Goal: Task Accomplishment & Management: Complete application form

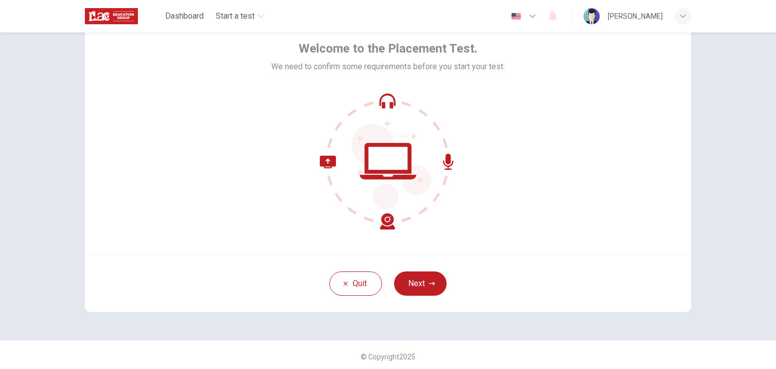
scroll to position [52, 0]
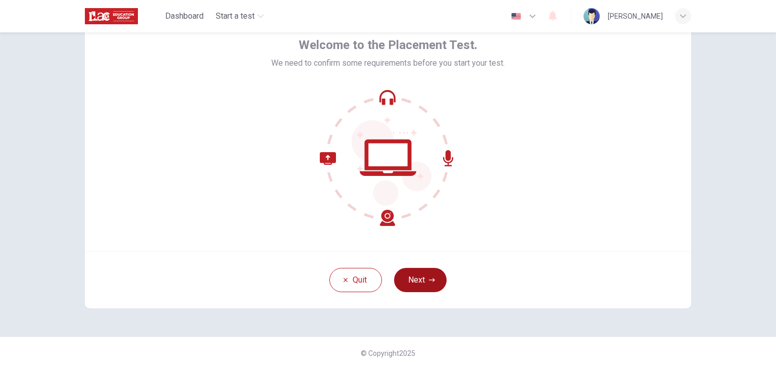
click at [410, 279] on button "Next" at bounding box center [420, 280] width 53 height 24
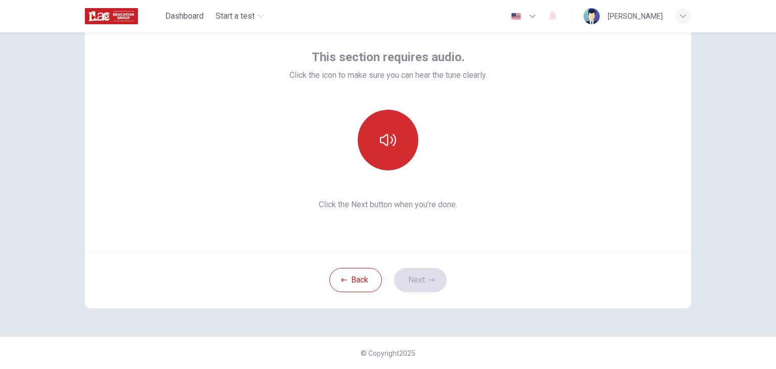
click at [376, 134] on button "button" at bounding box center [388, 140] width 61 height 61
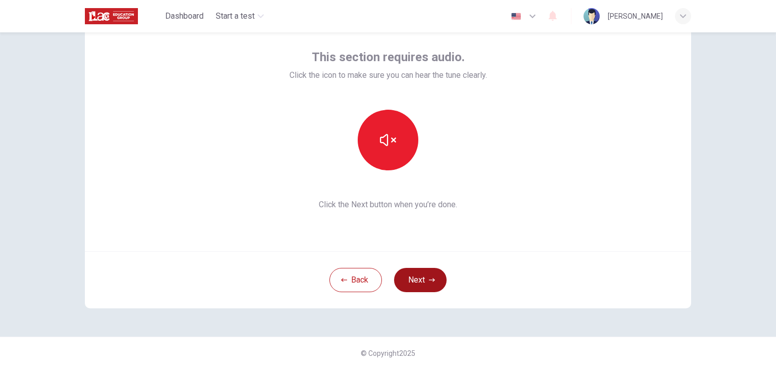
click at [416, 290] on button "Next" at bounding box center [420, 280] width 53 height 24
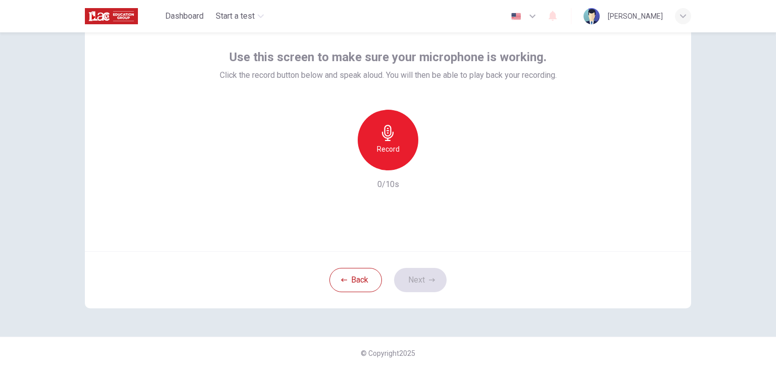
click at [387, 144] on h6 "Record" at bounding box center [388, 149] width 23 height 12
click at [429, 280] on icon "button" at bounding box center [432, 280] width 6 height 6
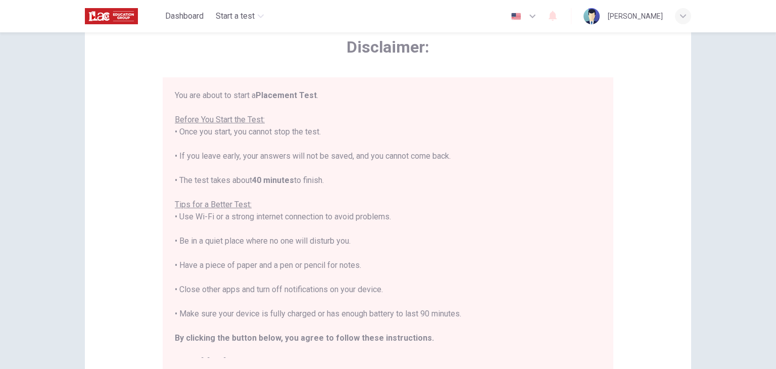
scroll to position [12, 0]
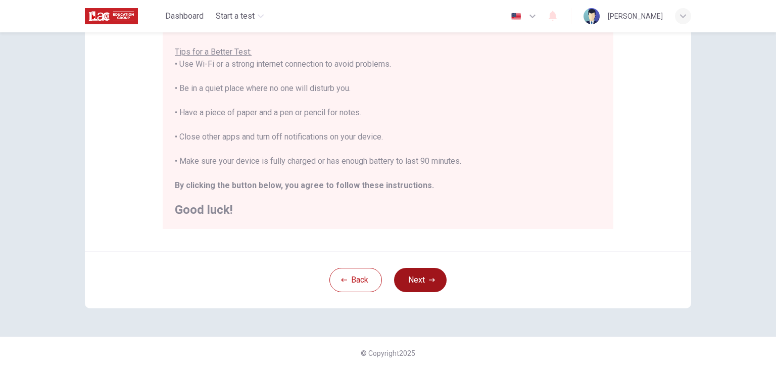
click at [429, 285] on button "Next" at bounding box center [420, 280] width 53 height 24
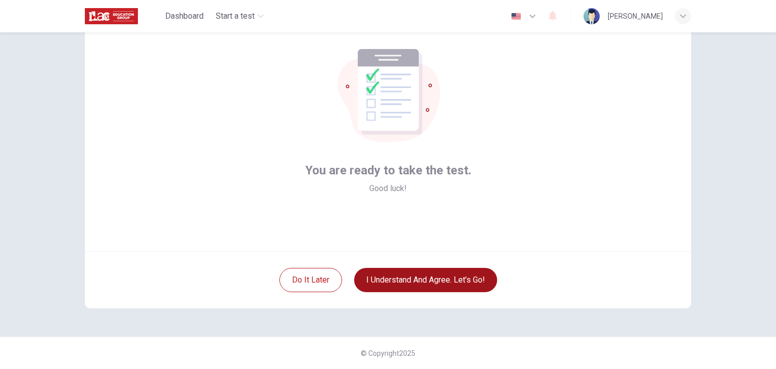
scroll to position [52, 0]
click at [428, 283] on button "I understand and agree. Let’s go!" at bounding box center [425, 280] width 143 height 24
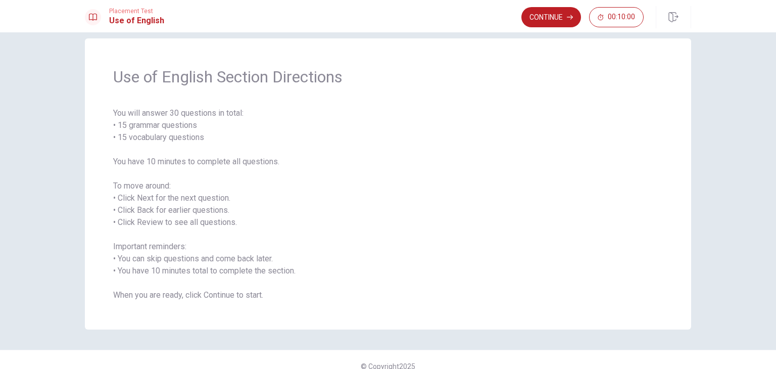
scroll to position [27, 0]
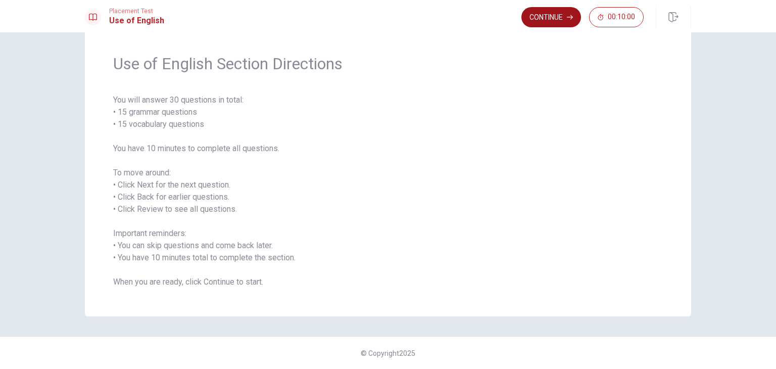
click at [539, 17] on button "Continue" at bounding box center [551, 17] width 60 height 20
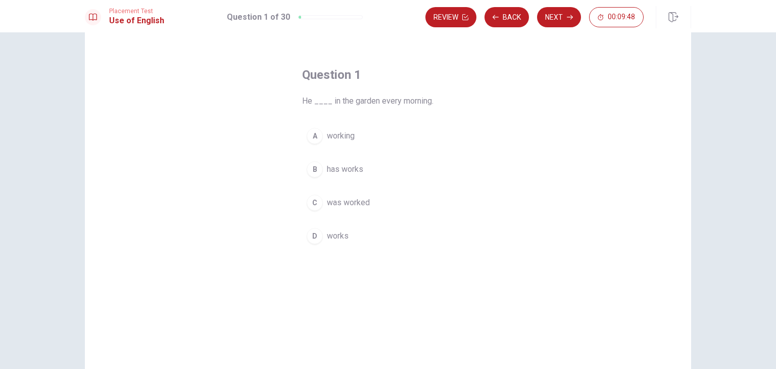
click at [338, 170] on span "has works" at bounding box center [345, 169] width 36 height 12
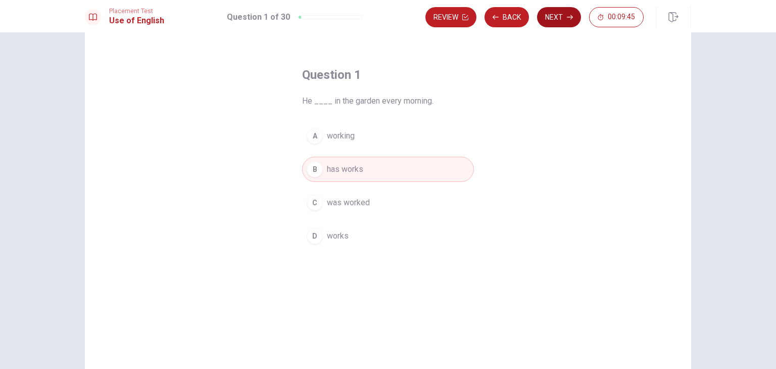
click at [549, 26] on button "Next" at bounding box center [559, 17] width 44 height 20
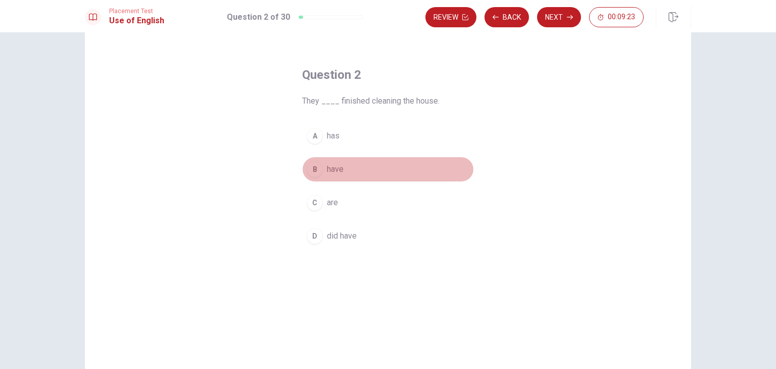
click at [333, 174] on span "have" at bounding box center [335, 169] width 17 height 12
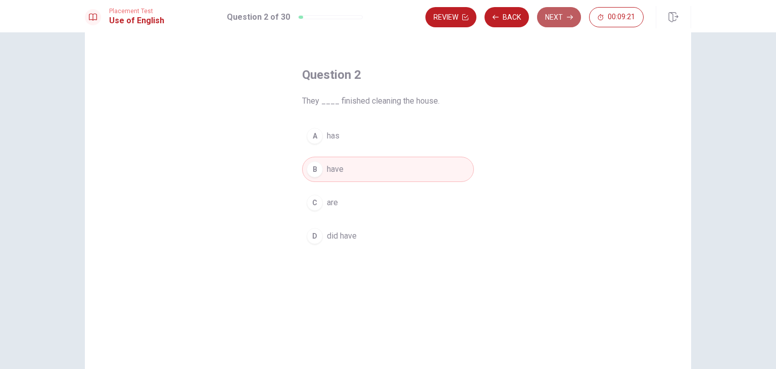
click at [557, 16] on button "Next" at bounding box center [559, 17] width 44 height 20
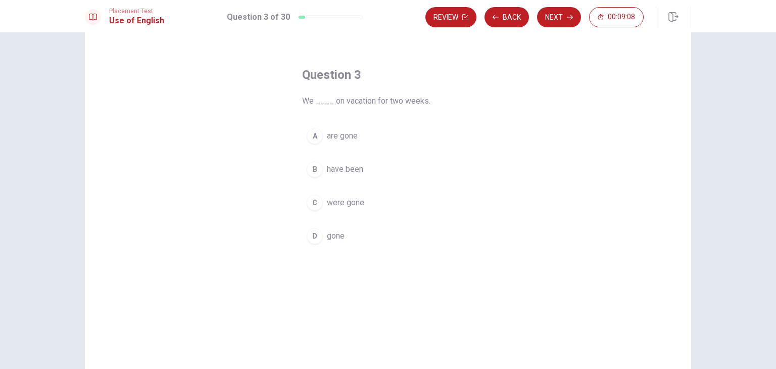
click at [344, 168] on span "have been" at bounding box center [345, 169] width 36 height 12
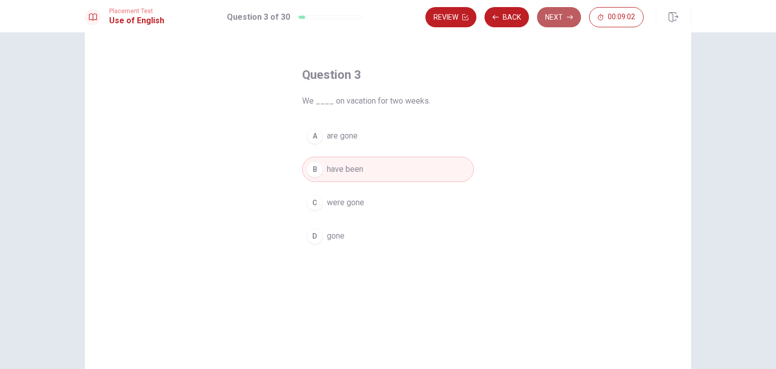
click at [555, 19] on button "Next" at bounding box center [559, 17] width 44 height 20
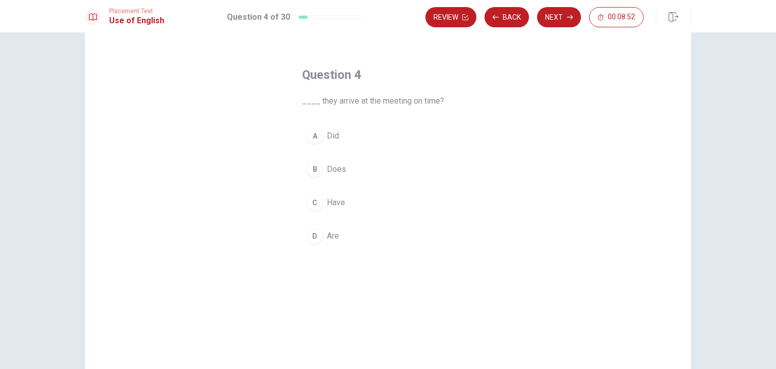
click at [327, 135] on span "Did" at bounding box center [333, 136] width 12 height 12
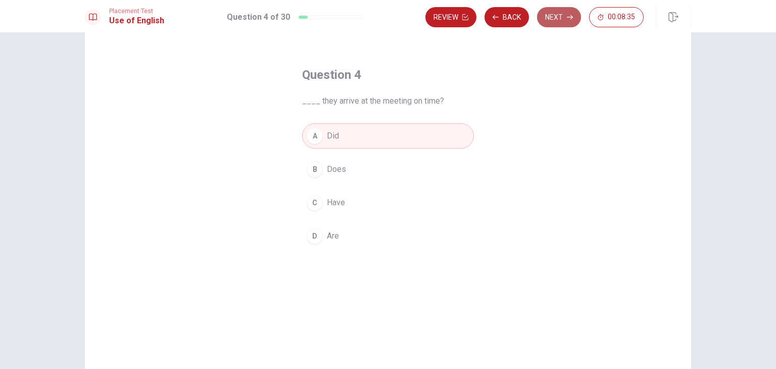
click at [559, 17] on button "Next" at bounding box center [559, 17] width 44 height 20
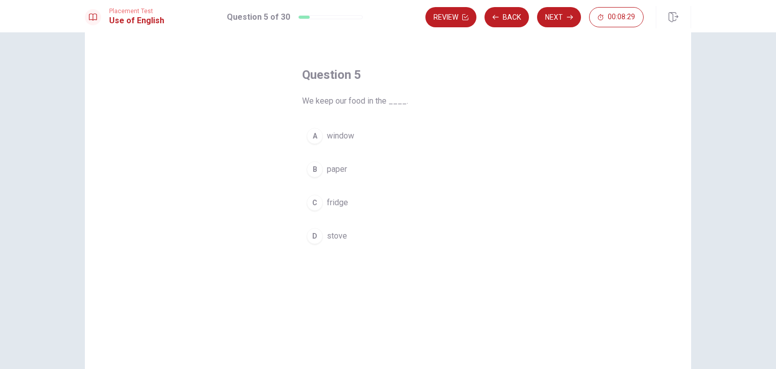
click at [338, 210] on button "C fridge" at bounding box center [388, 202] width 172 height 25
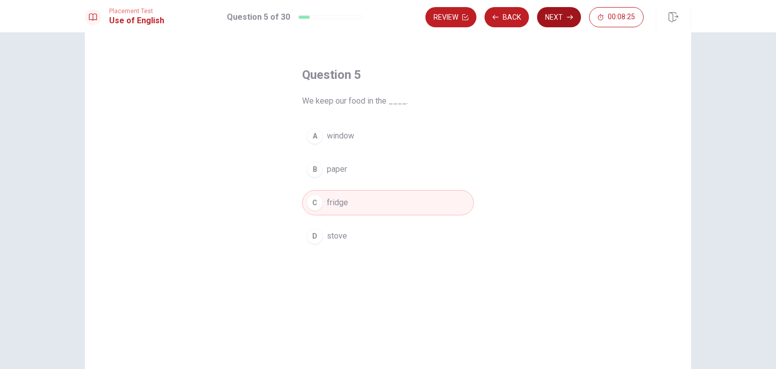
click at [568, 20] on icon "button" at bounding box center [570, 17] width 6 height 6
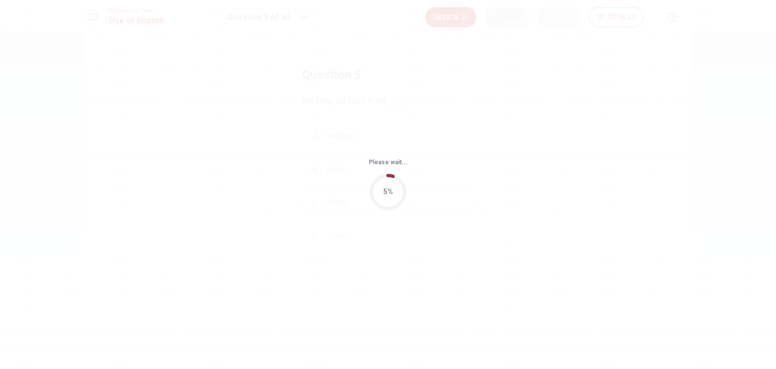
scroll to position [0, 0]
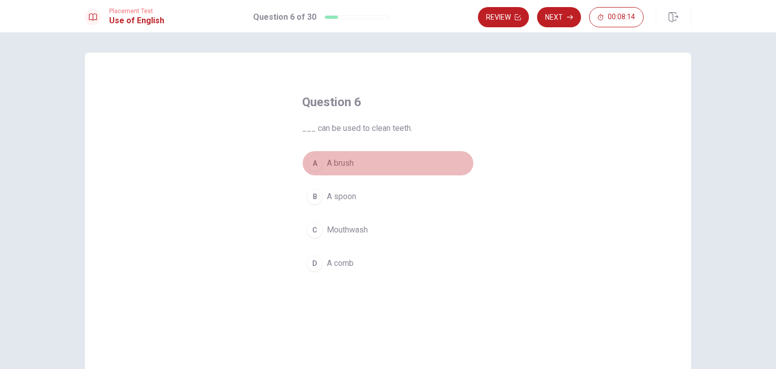
click at [340, 170] on button "A A brush" at bounding box center [388, 162] width 172 height 25
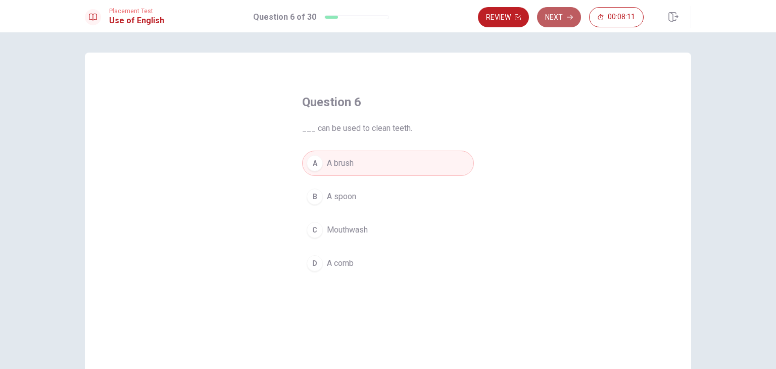
click at [574, 21] on button "Next" at bounding box center [559, 17] width 44 height 20
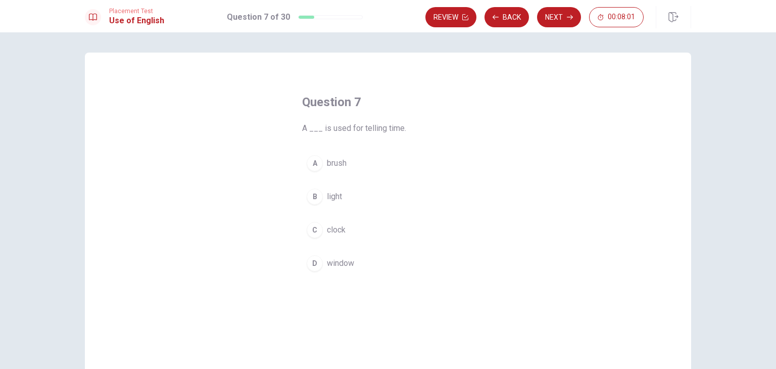
click at [327, 233] on span "clock" at bounding box center [336, 230] width 19 height 12
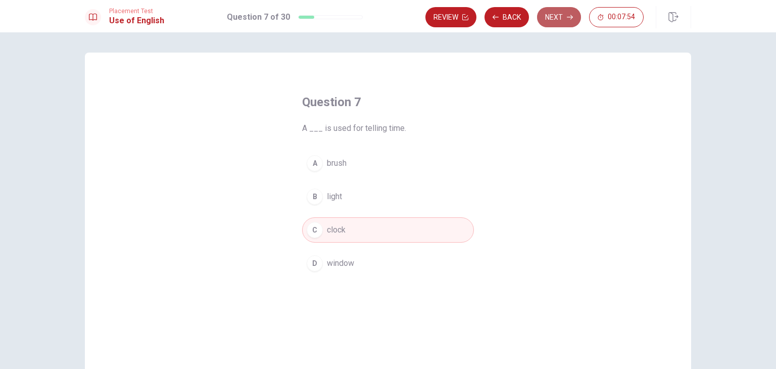
click at [557, 22] on button "Next" at bounding box center [559, 17] width 44 height 20
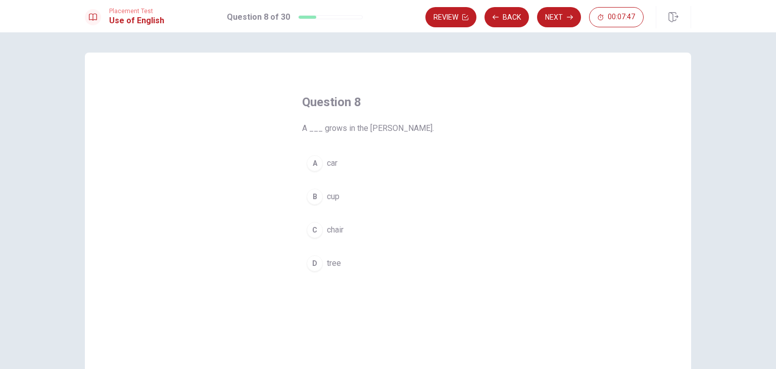
click at [327, 268] on span "tree" at bounding box center [334, 263] width 14 height 12
click at [347, 231] on button "C chair" at bounding box center [388, 229] width 172 height 25
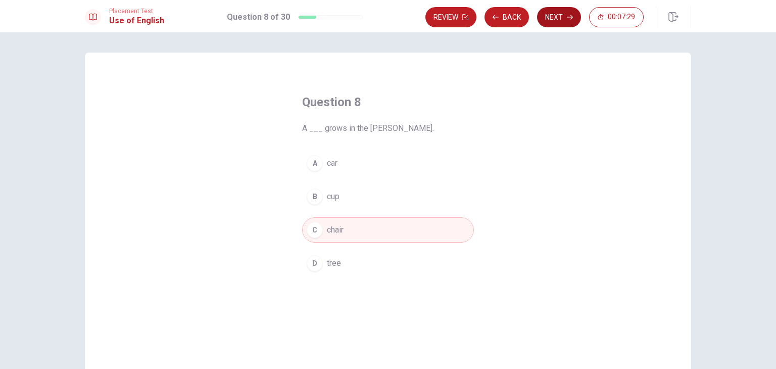
click at [551, 19] on button "Next" at bounding box center [559, 17] width 44 height 20
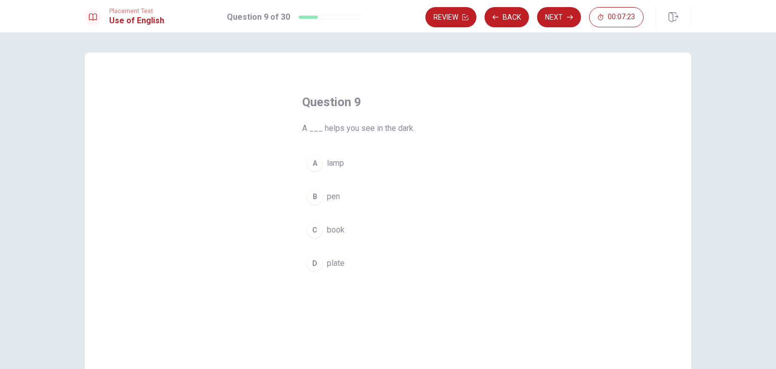
click at [329, 168] on span "lamp" at bounding box center [335, 163] width 17 height 12
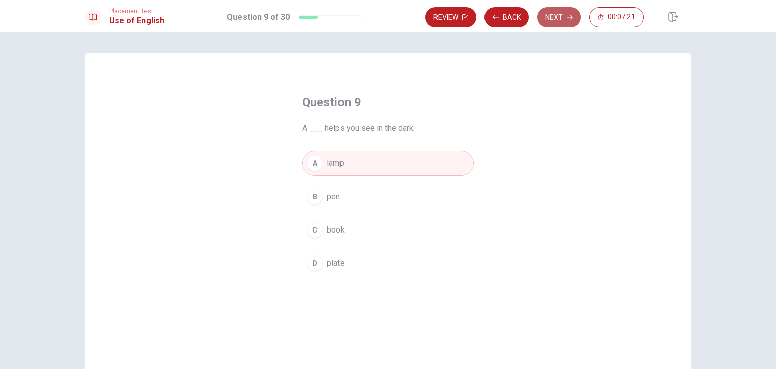
click at [556, 20] on button "Next" at bounding box center [559, 17] width 44 height 20
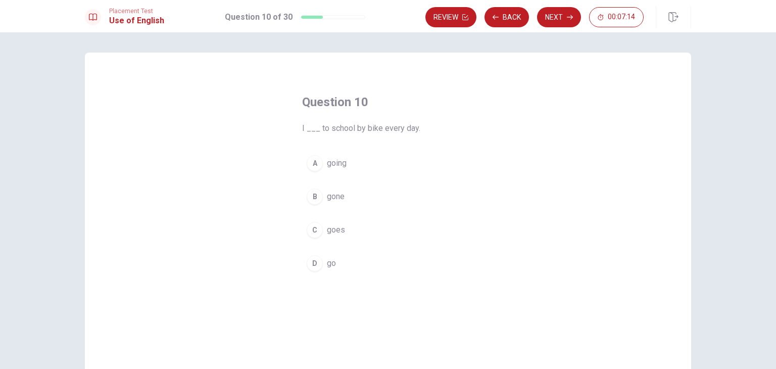
click at [339, 267] on button "D go" at bounding box center [388, 262] width 172 height 25
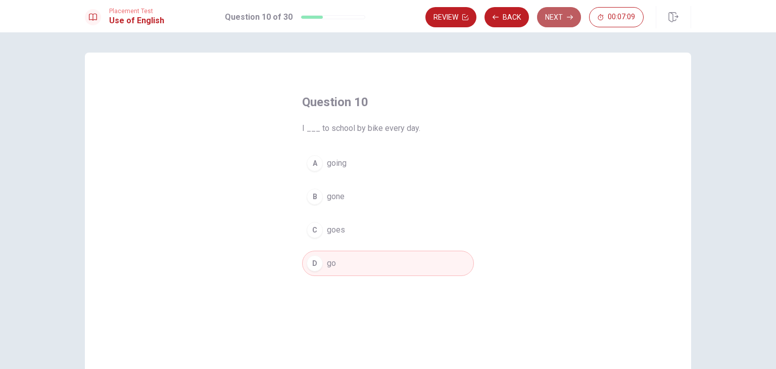
click at [549, 14] on button "Next" at bounding box center [559, 17] width 44 height 20
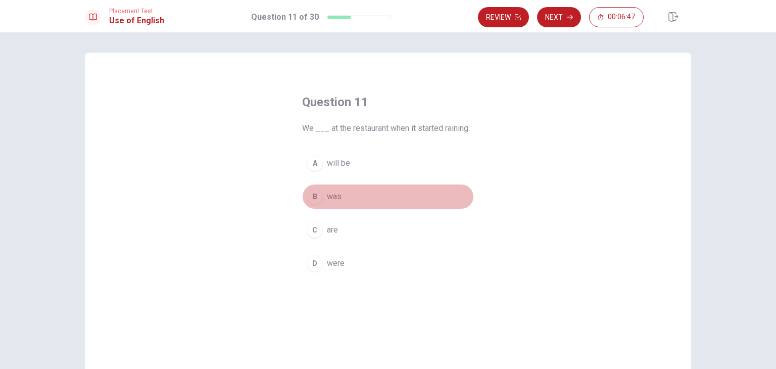
click at [338, 195] on span "was" at bounding box center [334, 196] width 15 height 12
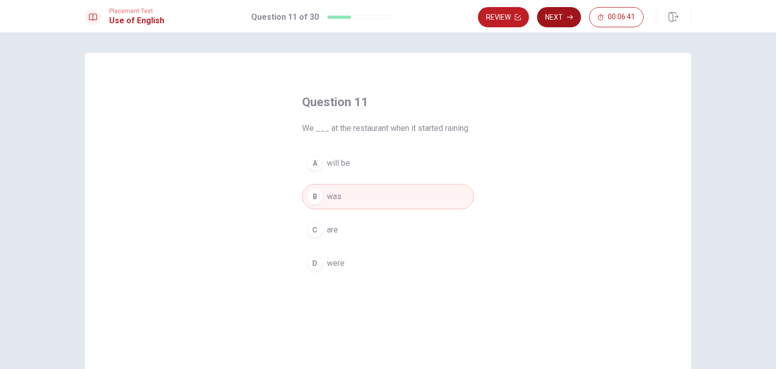
click at [559, 20] on button "Next" at bounding box center [559, 17] width 44 height 20
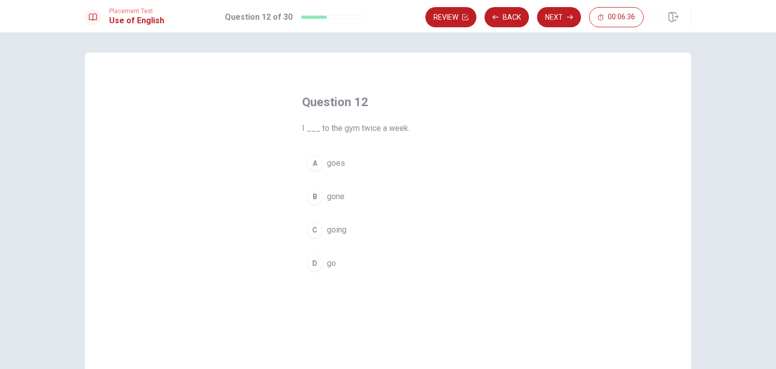
click at [334, 265] on button "D go" at bounding box center [388, 262] width 172 height 25
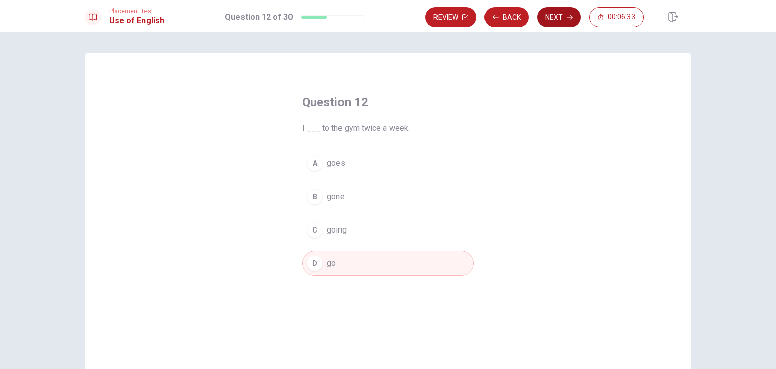
click at [558, 19] on button "Next" at bounding box center [559, 17] width 44 height 20
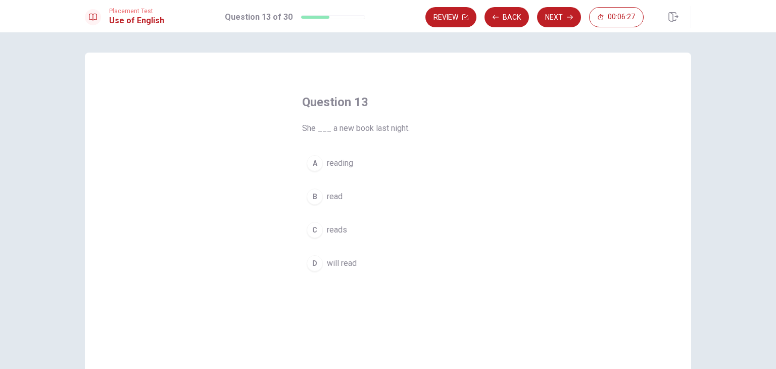
click at [336, 198] on span "read" at bounding box center [335, 196] width 16 height 12
click at [340, 235] on button "C reads" at bounding box center [388, 229] width 172 height 25
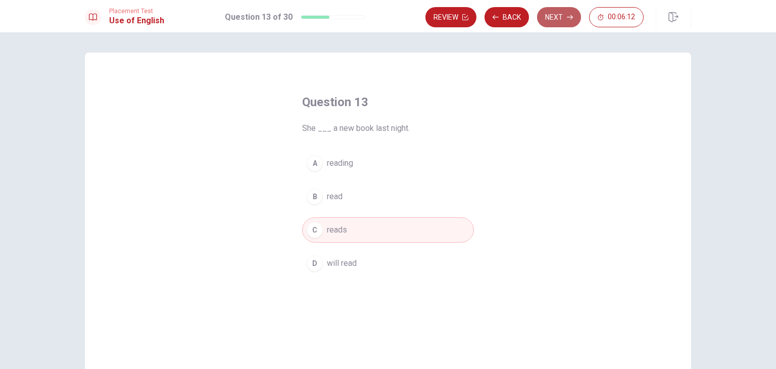
click at [553, 23] on button "Next" at bounding box center [559, 17] width 44 height 20
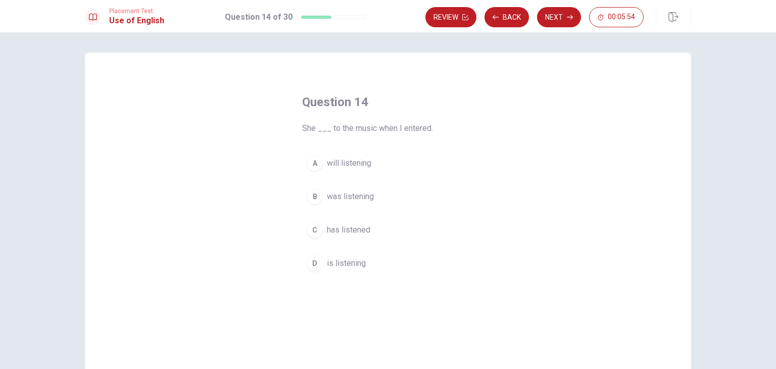
click at [354, 201] on span "was listening" at bounding box center [350, 196] width 47 height 12
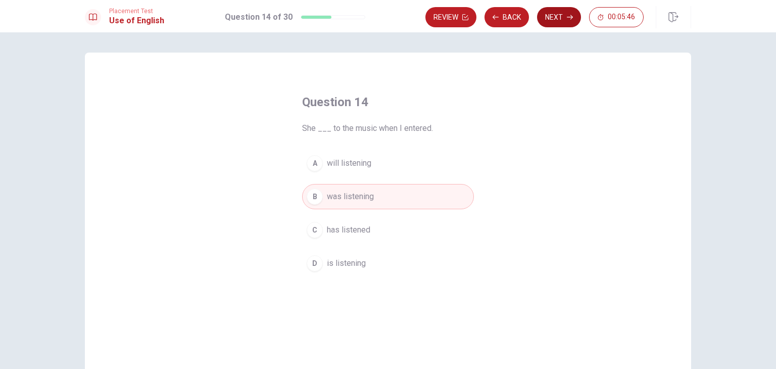
click at [561, 19] on button "Next" at bounding box center [559, 17] width 44 height 20
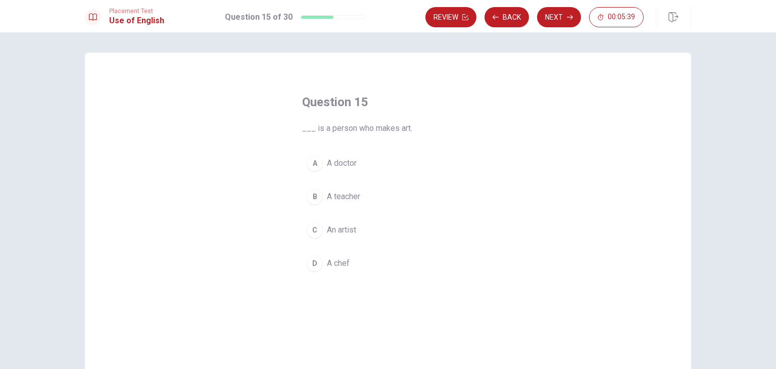
click at [345, 225] on span "An artist" at bounding box center [341, 230] width 29 height 12
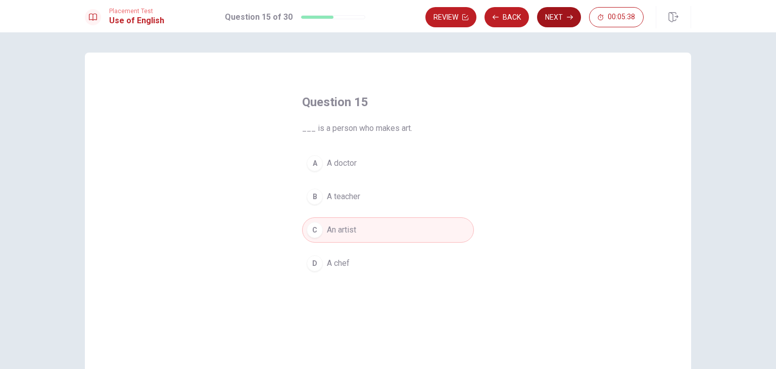
click at [550, 18] on button "Next" at bounding box center [559, 17] width 44 height 20
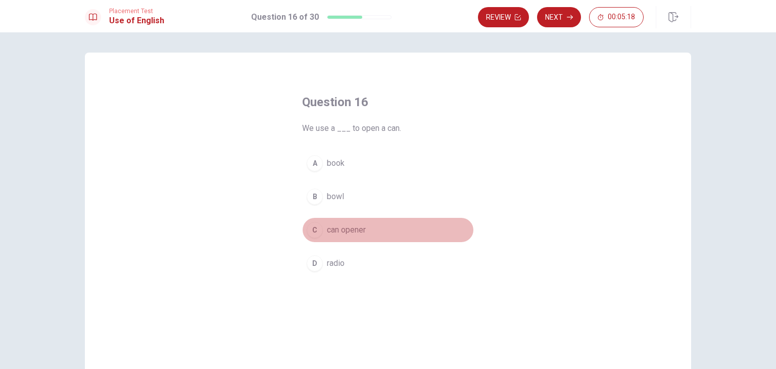
click at [356, 229] on span "can opener" at bounding box center [346, 230] width 39 height 12
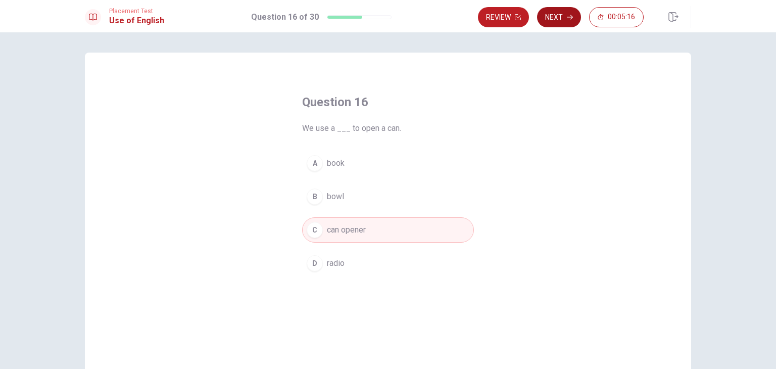
click at [559, 21] on button "Next" at bounding box center [559, 17] width 44 height 20
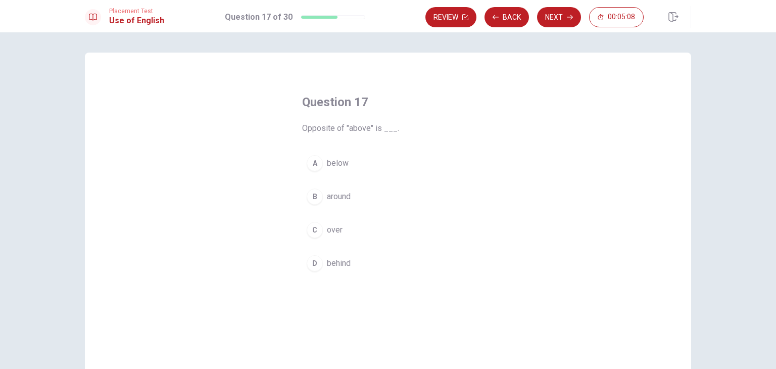
click at [330, 168] on span "below" at bounding box center [338, 163] width 22 height 12
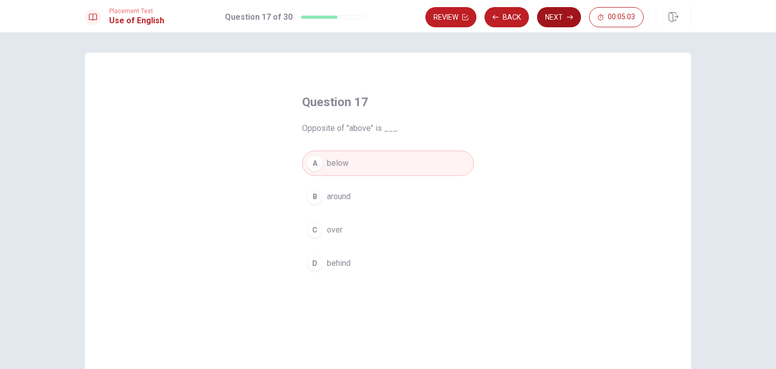
click at [557, 13] on button "Next" at bounding box center [559, 17] width 44 height 20
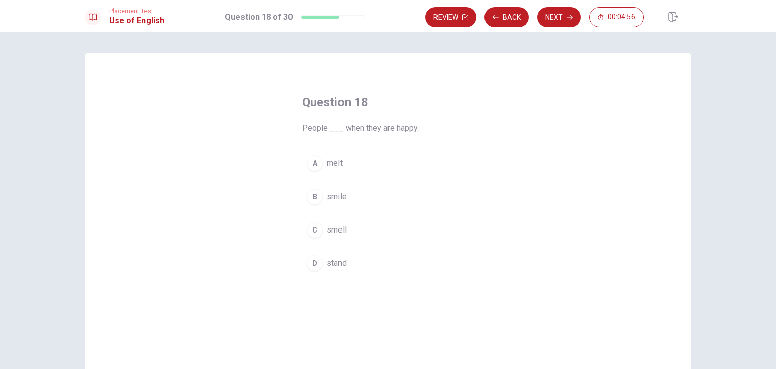
click at [334, 198] on span "smile" at bounding box center [337, 196] width 20 height 12
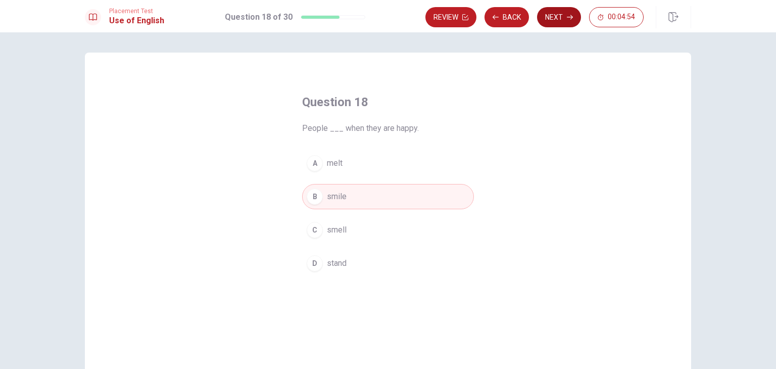
click at [556, 19] on button "Next" at bounding box center [559, 17] width 44 height 20
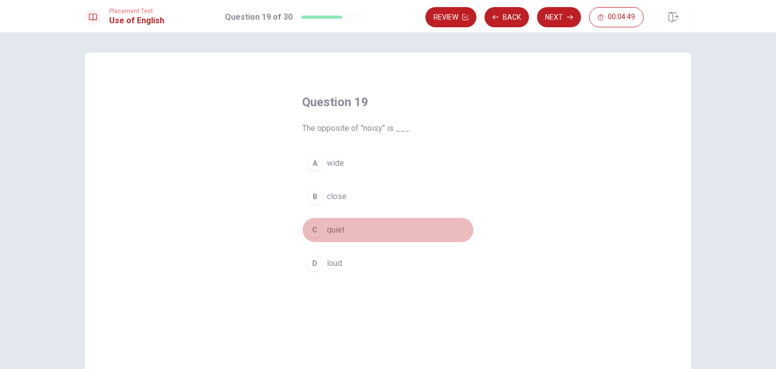
click at [339, 229] on span "quiet" at bounding box center [336, 230] width 18 height 12
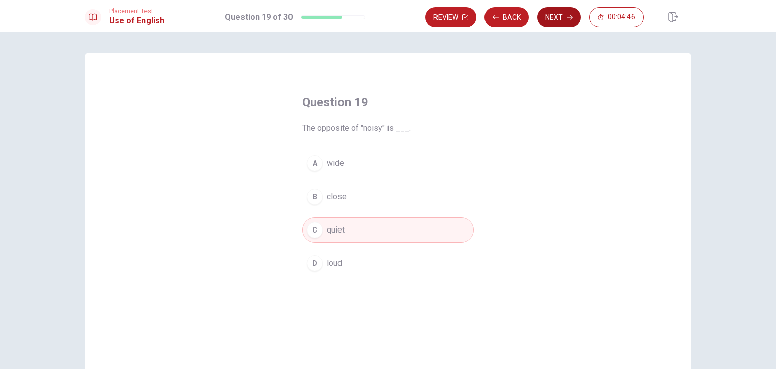
click at [556, 21] on button "Next" at bounding box center [559, 17] width 44 height 20
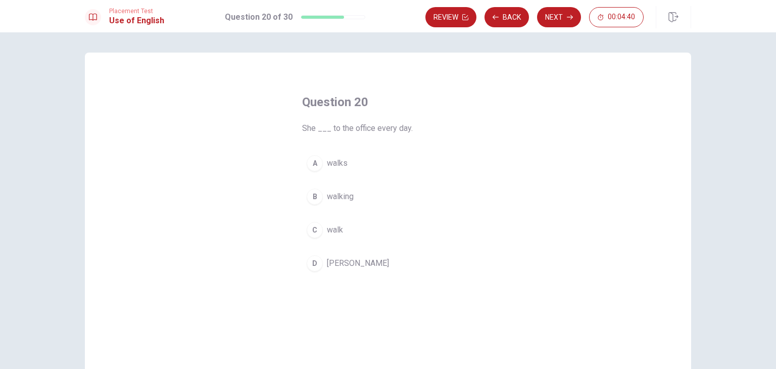
click at [336, 164] on span "walks" at bounding box center [337, 163] width 21 height 12
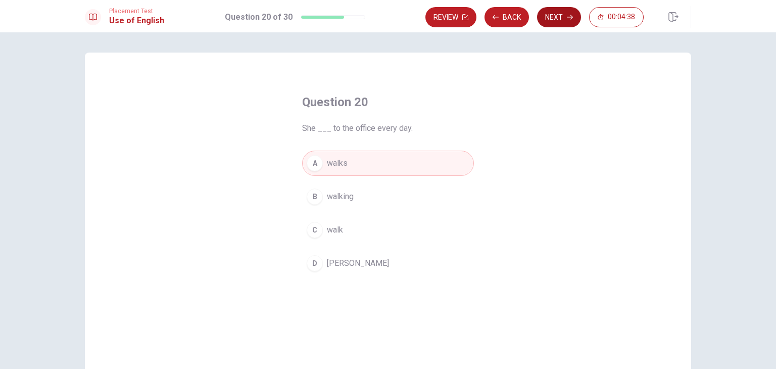
click at [544, 17] on button "Next" at bounding box center [559, 17] width 44 height 20
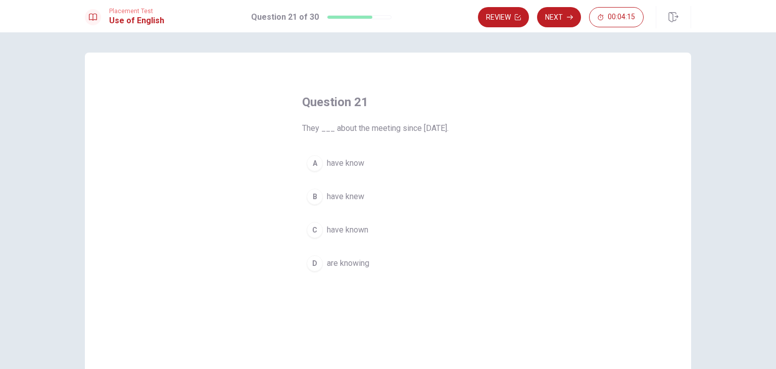
click at [340, 161] on span "have know" at bounding box center [345, 163] width 37 height 12
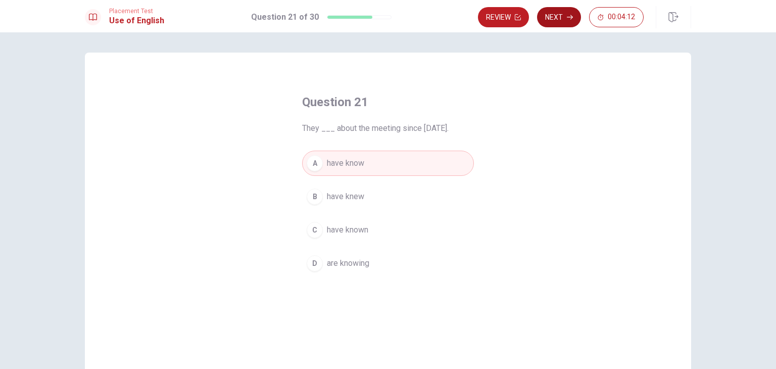
click at [562, 19] on button "Next" at bounding box center [559, 17] width 44 height 20
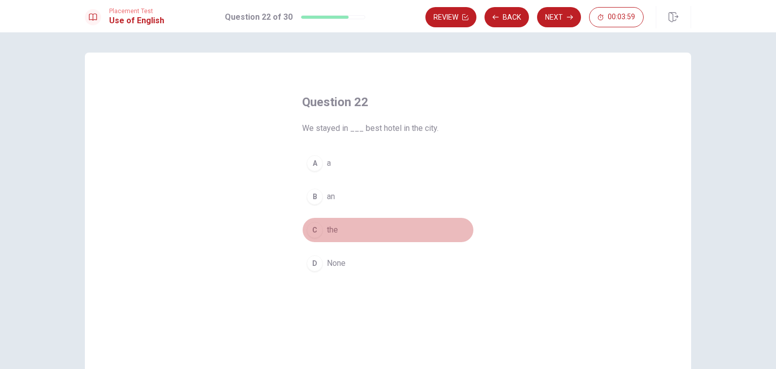
click at [336, 234] on button "C the" at bounding box center [388, 229] width 172 height 25
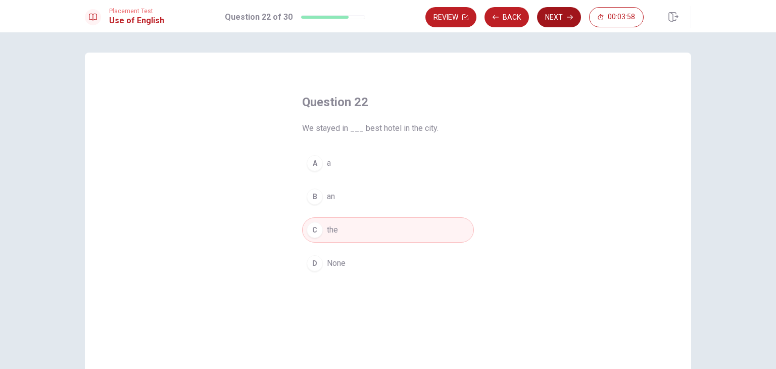
click at [552, 16] on button "Next" at bounding box center [559, 17] width 44 height 20
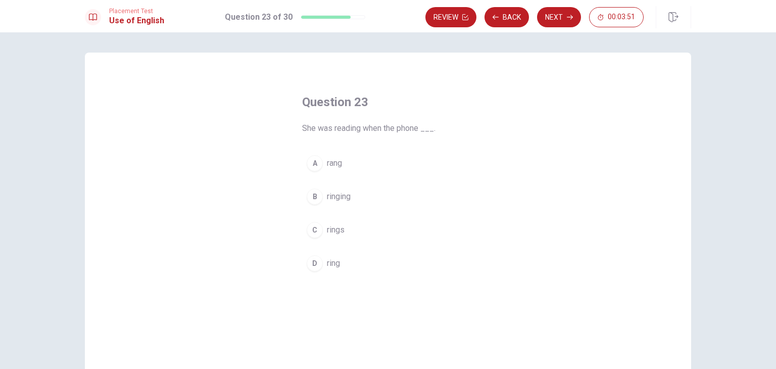
click at [334, 198] on span "ringing" at bounding box center [339, 196] width 24 height 12
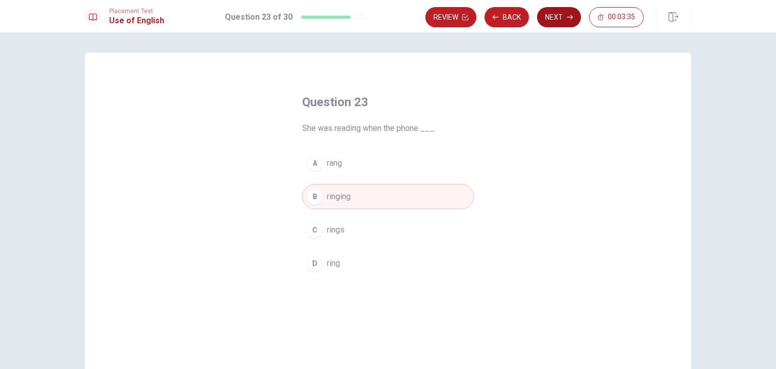
click at [548, 21] on button "Next" at bounding box center [559, 17] width 44 height 20
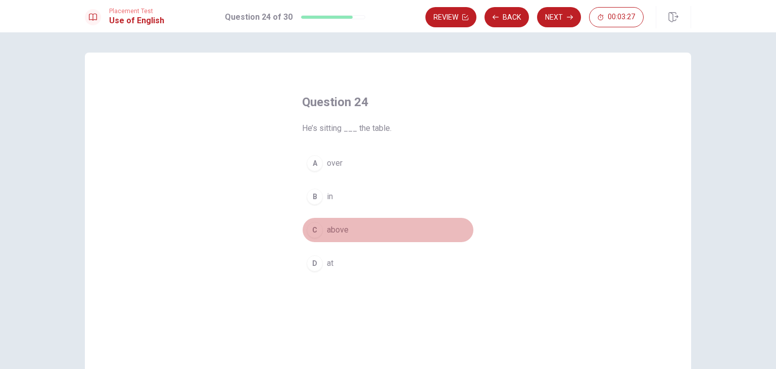
click at [330, 228] on span "above" at bounding box center [338, 230] width 22 height 12
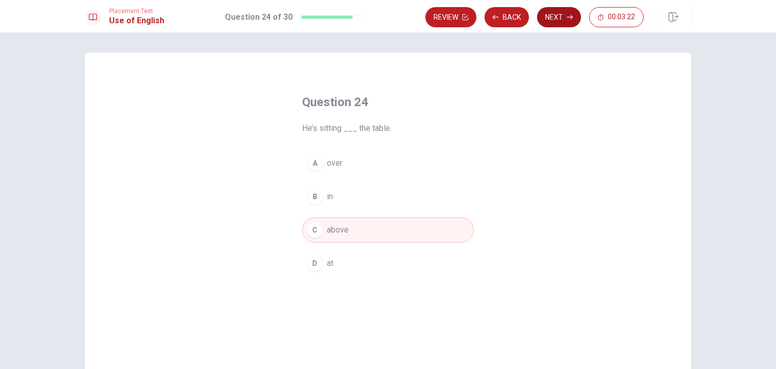
click at [566, 23] on button "Next" at bounding box center [559, 17] width 44 height 20
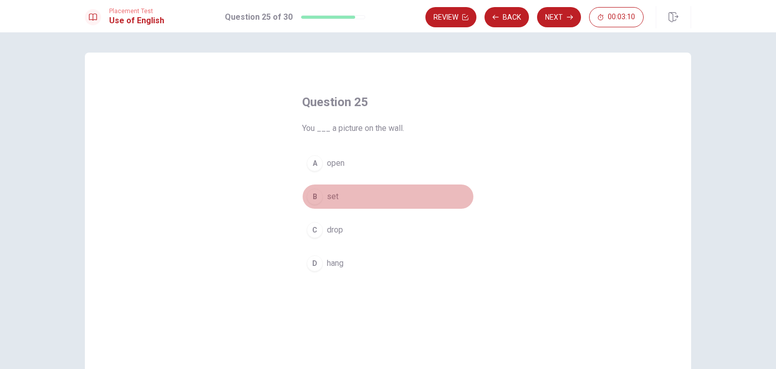
click at [327, 200] on span "set" at bounding box center [333, 196] width 12 height 12
click at [341, 269] on button "D hang" at bounding box center [388, 262] width 172 height 25
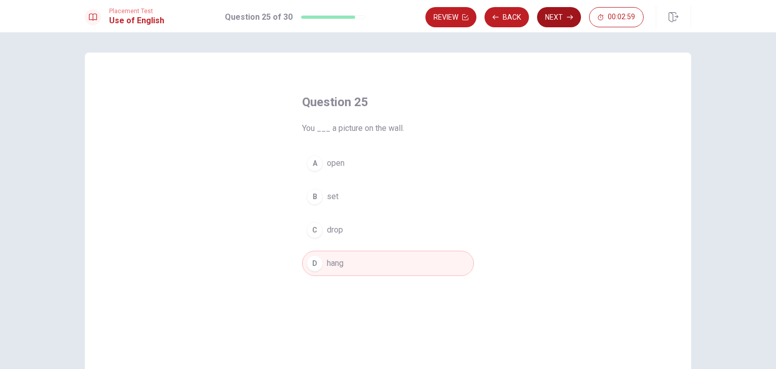
click at [555, 15] on button "Next" at bounding box center [559, 17] width 44 height 20
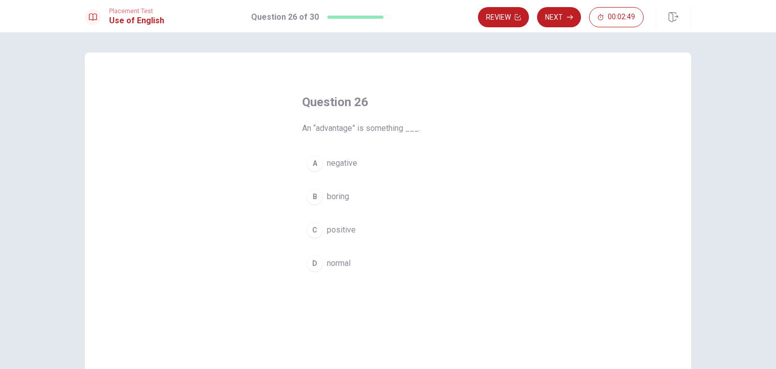
click at [336, 228] on span "positive" at bounding box center [341, 230] width 29 height 12
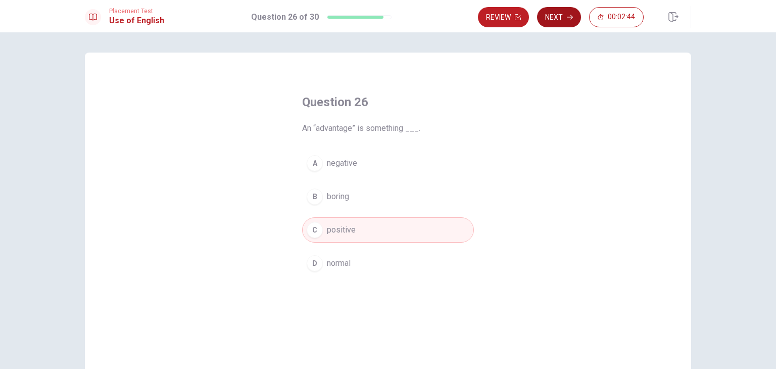
click at [569, 19] on icon "button" at bounding box center [570, 17] width 6 height 6
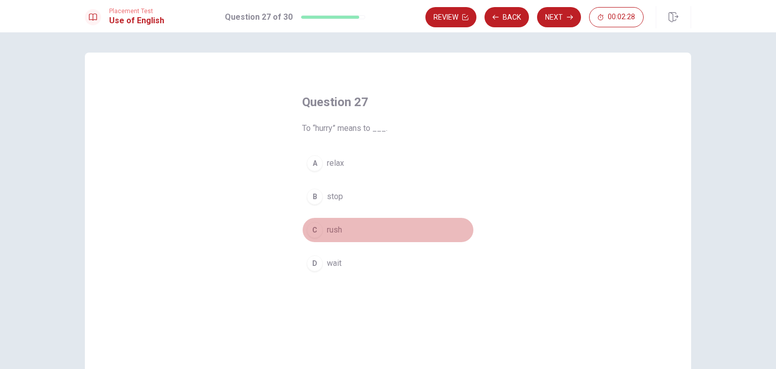
click at [337, 232] on span "rush" at bounding box center [334, 230] width 15 height 12
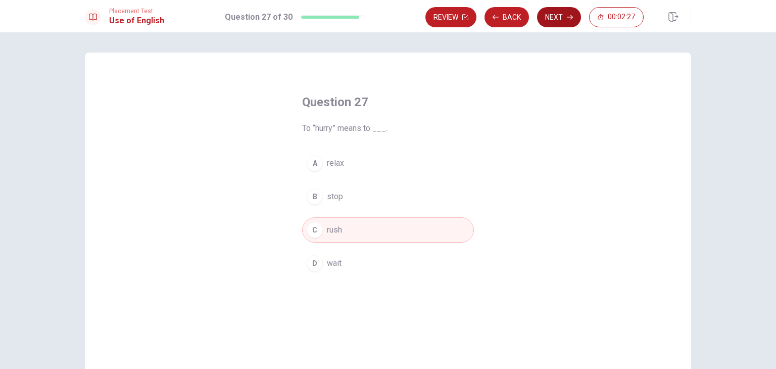
click at [551, 25] on button "Next" at bounding box center [559, 17] width 44 height 20
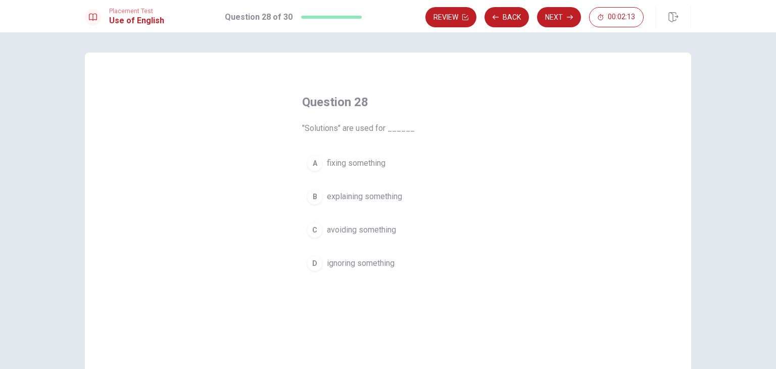
click at [352, 168] on span "fixing something" at bounding box center [356, 163] width 59 height 12
click at [346, 195] on span "explaining something" at bounding box center [364, 196] width 75 height 12
click at [350, 173] on button "A fixing something" at bounding box center [388, 162] width 172 height 25
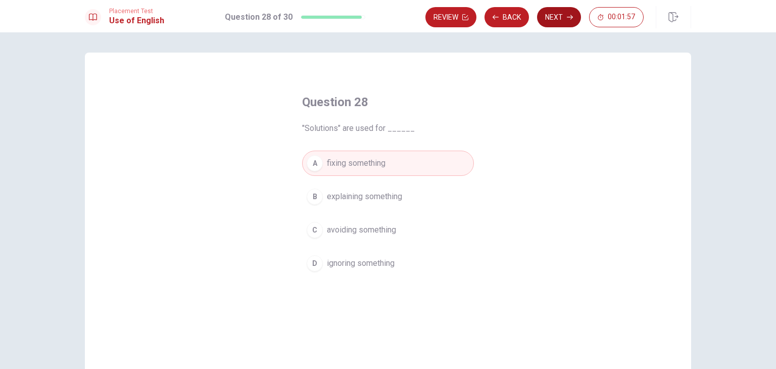
click at [559, 19] on button "Next" at bounding box center [559, 17] width 44 height 20
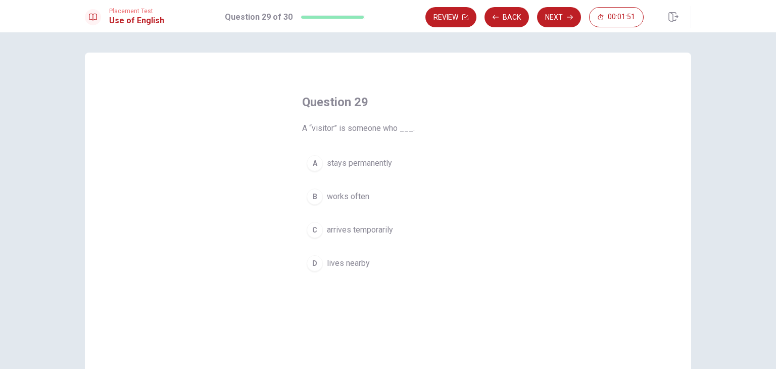
click at [384, 231] on span "arrives temporarily" at bounding box center [360, 230] width 66 height 12
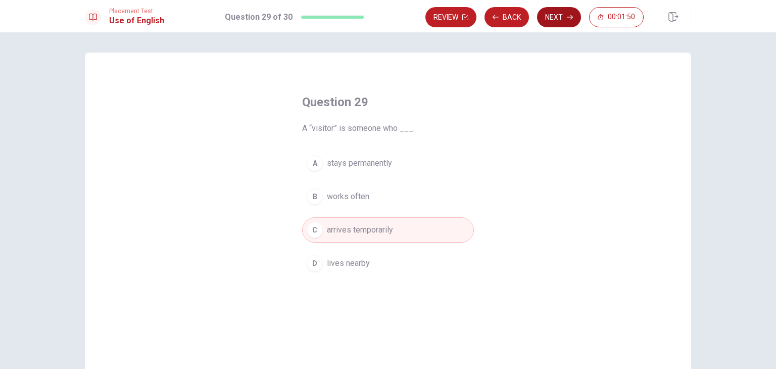
click at [543, 19] on button "Next" at bounding box center [559, 17] width 44 height 20
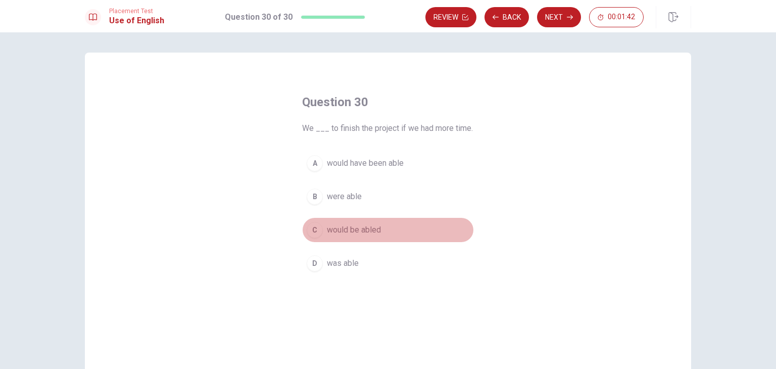
click at [369, 231] on span "would be abled" at bounding box center [354, 230] width 54 height 12
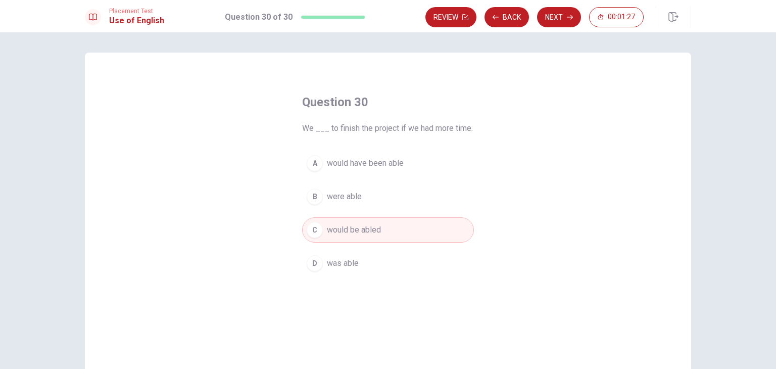
click at [366, 160] on span "would have been able" at bounding box center [365, 163] width 77 height 12
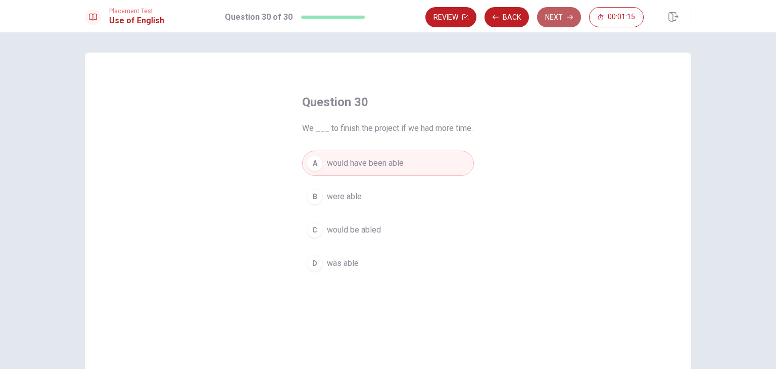
click at [559, 19] on button "Next" at bounding box center [559, 17] width 44 height 20
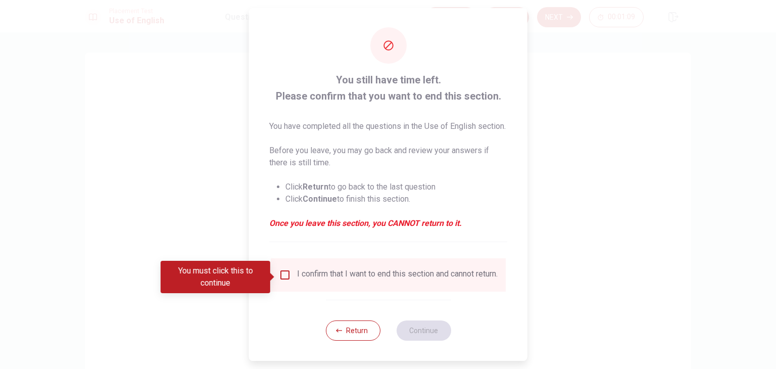
scroll to position [20, 0]
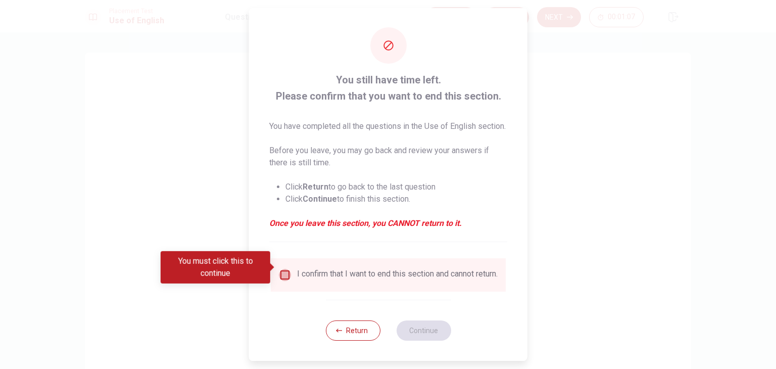
click at [283, 269] on input "You must click this to continue" at bounding box center [285, 275] width 12 height 12
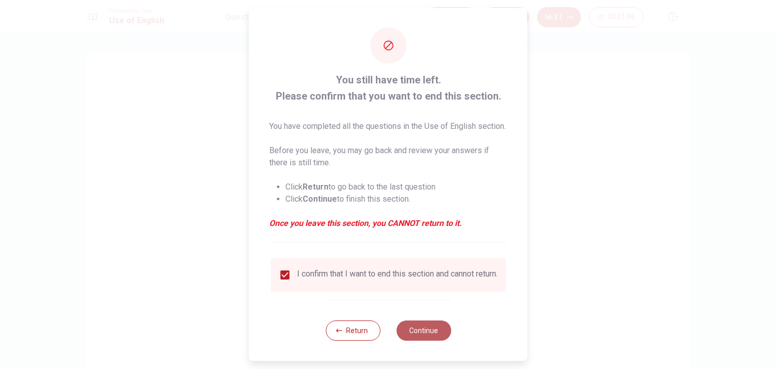
click at [407, 322] on button "Continue" at bounding box center [423, 330] width 55 height 20
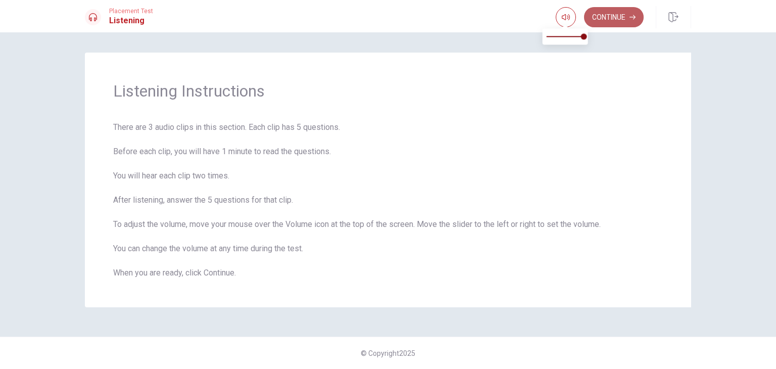
click at [598, 16] on button "Continue" at bounding box center [614, 17] width 60 height 20
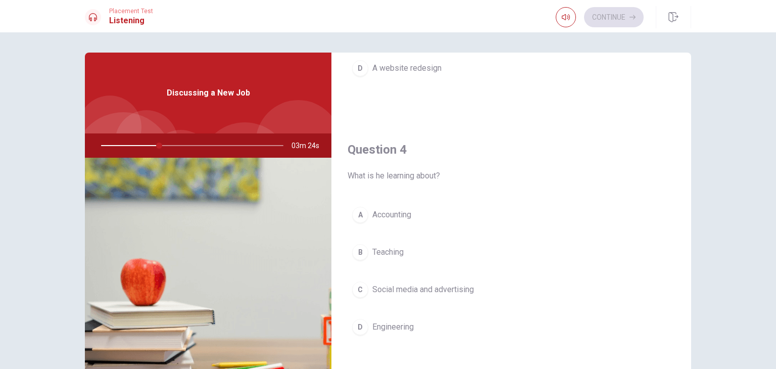
scroll to position [937, 0]
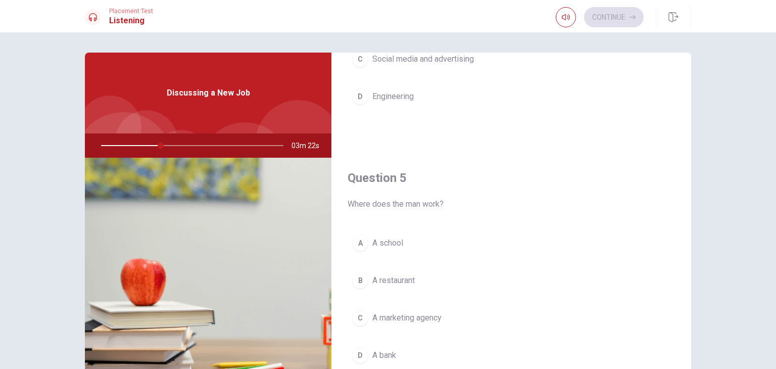
click at [404, 315] on span "A marketing agency" at bounding box center [406, 318] width 69 height 12
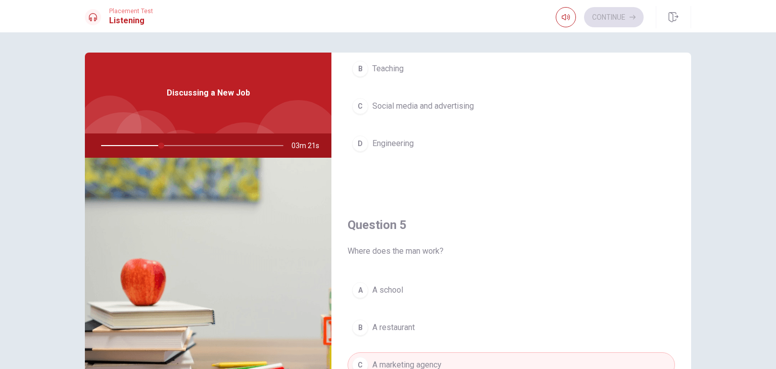
scroll to position [836, 0]
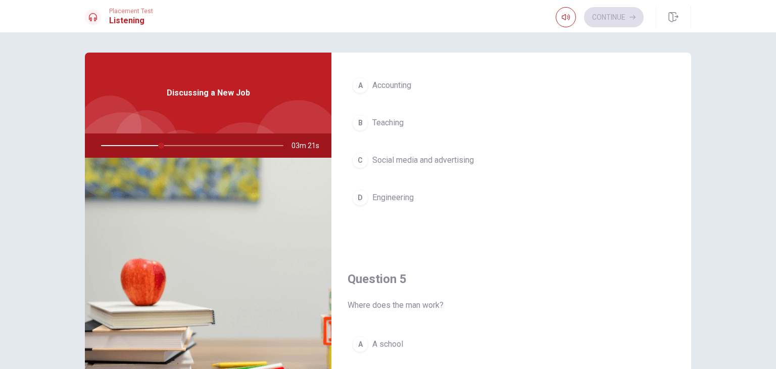
click at [426, 162] on span "Social media and advertising" at bounding box center [423, 160] width 102 height 12
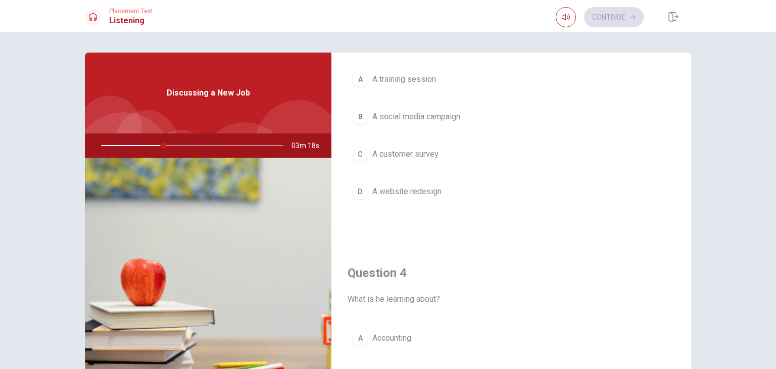
scroll to position [533, 0]
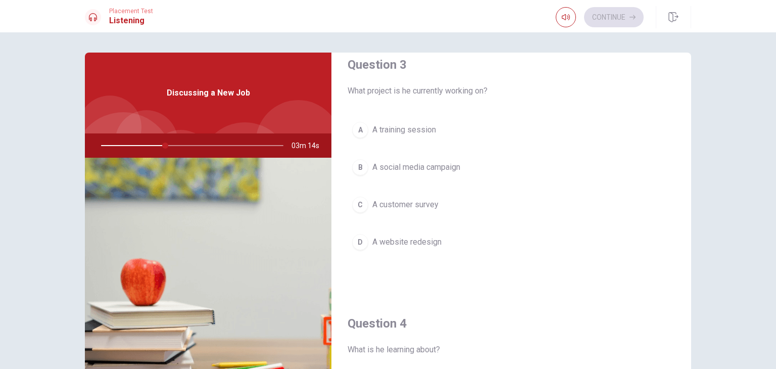
click at [459, 164] on span "A social media campaign" at bounding box center [416, 167] width 88 height 12
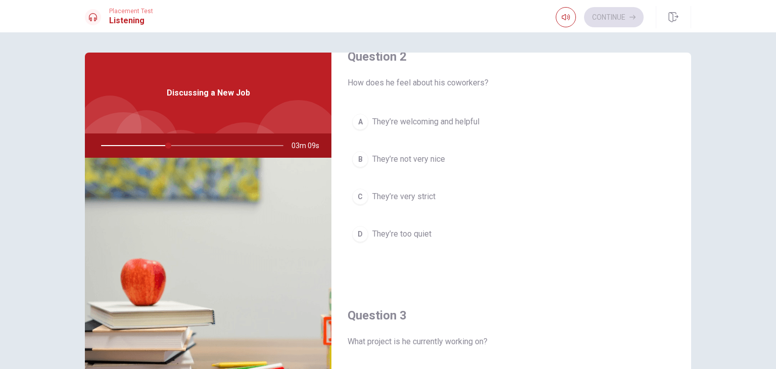
scroll to position [281, 0]
click at [438, 121] on span "They’re welcoming and helpful" at bounding box center [425, 124] width 107 height 12
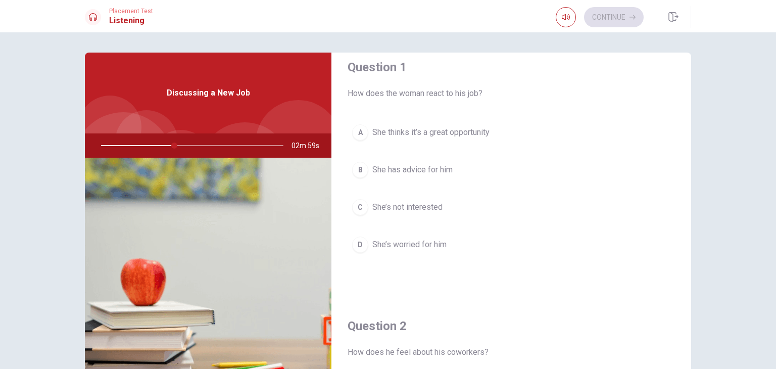
scroll to position [0, 0]
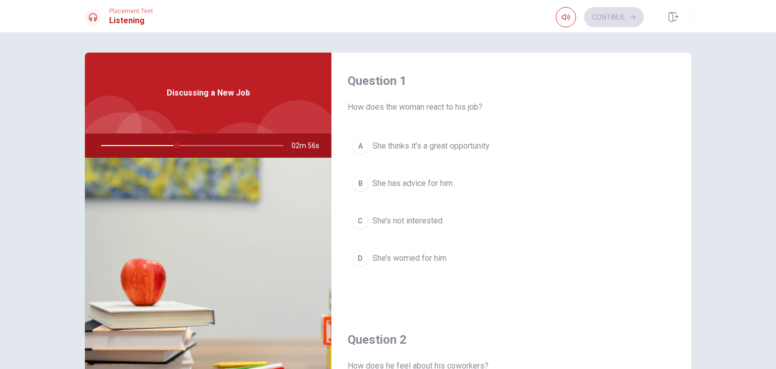
click at [468, 150] on span "She thinks it’s a great opportunity" at bounding box center [430, 146] width 117 height 12
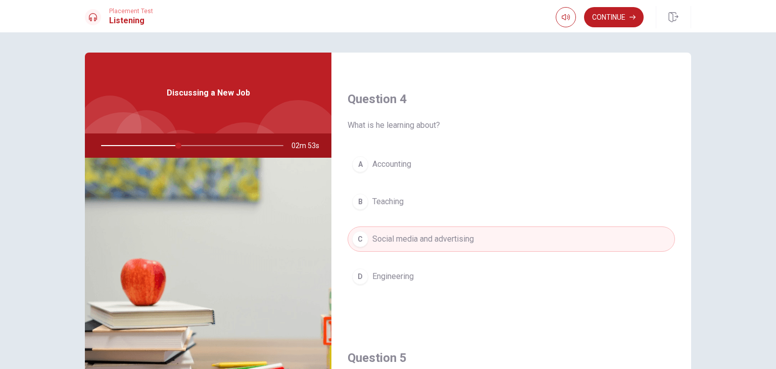
scroll to position [937, 0]
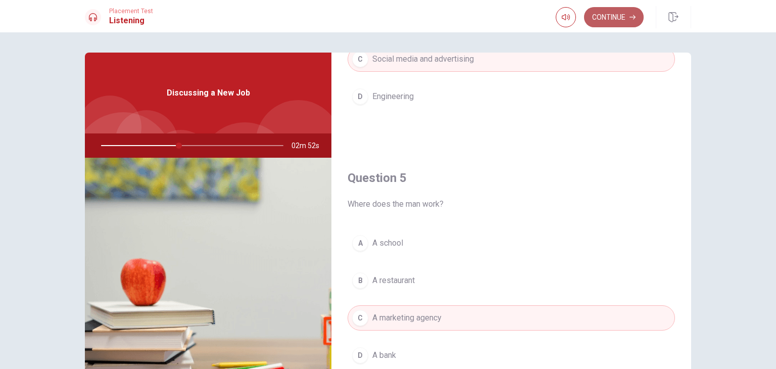
click at [602, 17] on button "Continue" at bounding box center [614, 17] width 60 height 20
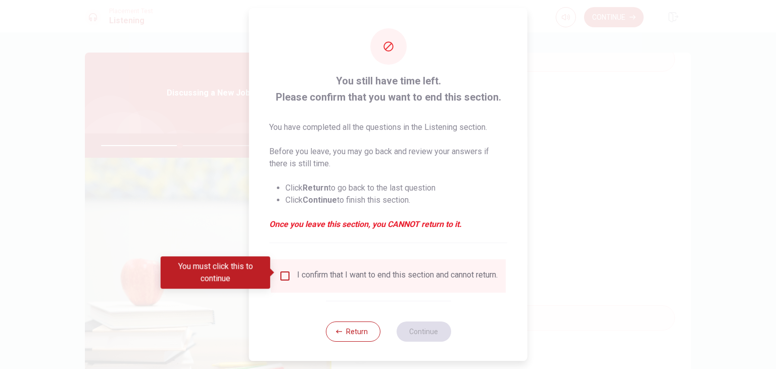
scroll to position [8, 0]
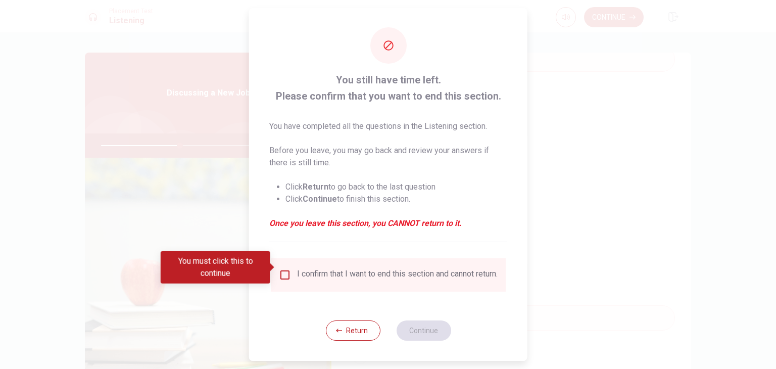
click at [286, 269] on input "You must click this to continue" at bounding box center [285, 275] width 12 height 12
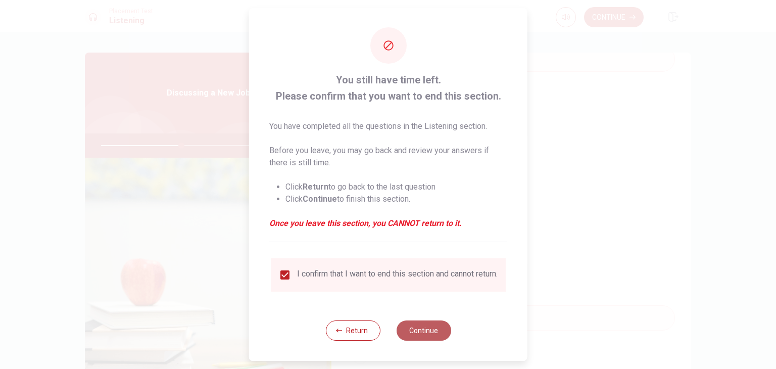
click at [413, 326] on button "Continue" at bounding box center [423, 330] width 55 height 20
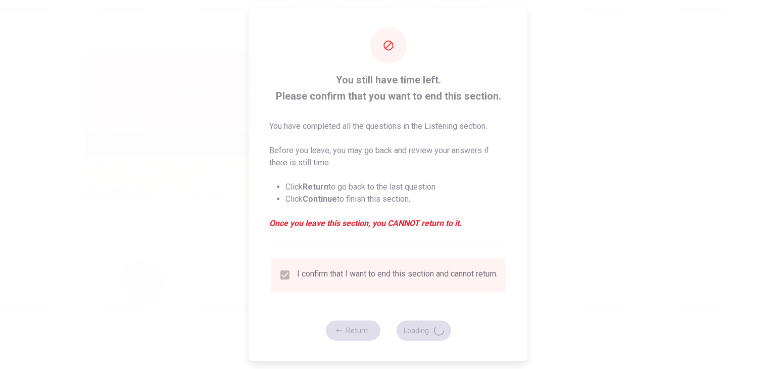
scroll to position [0, 0]
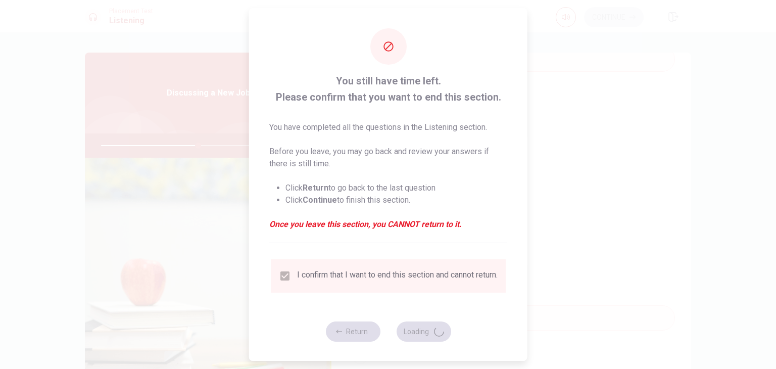
type input "54"
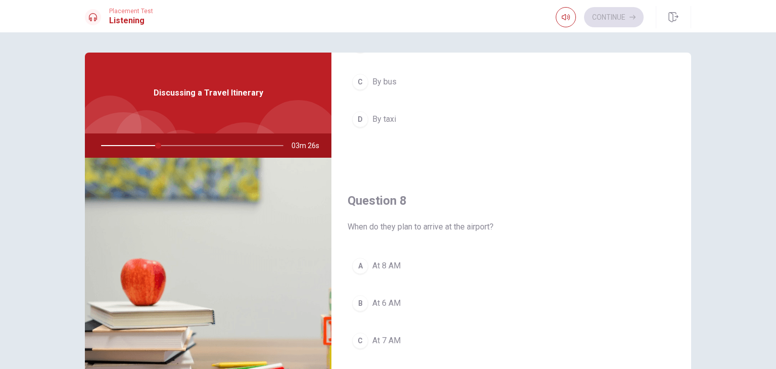
scroll to position [455, 0]
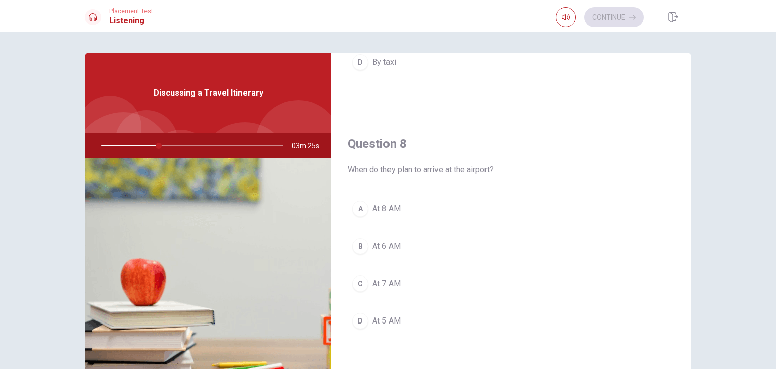
click at [355, 206] on div "A" at bounding box center [360, 208] width 16 height 16
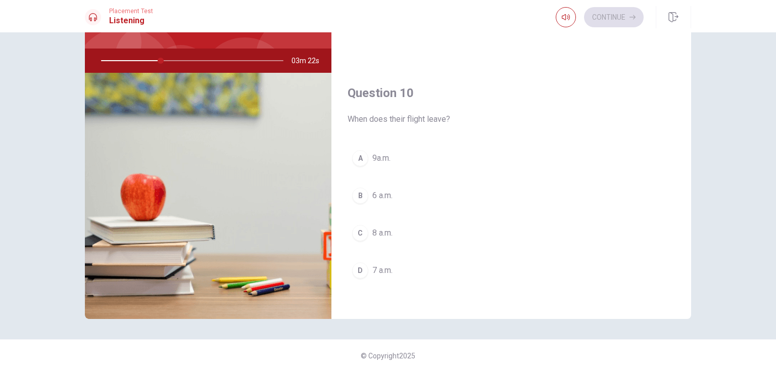
scroll to position [87, 0]
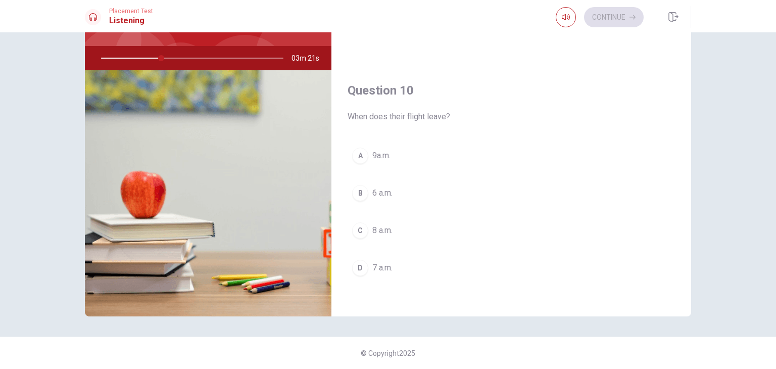
click at [358, 191] on div "B" at bounding box center [360, 193] width 16 height 16
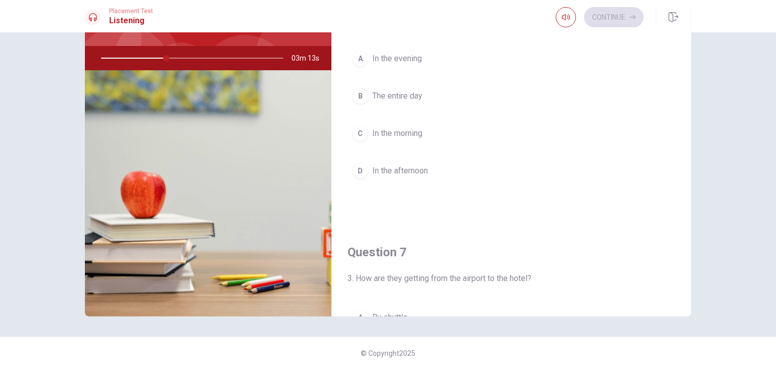
scroll to position [37, 0]
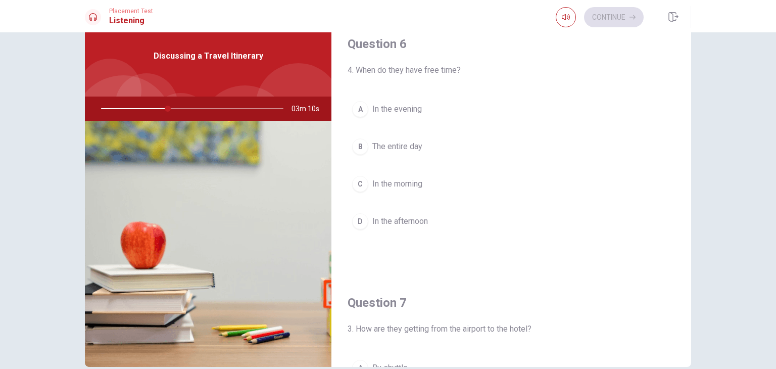
click at [410, 217] on span "In the afternoon" at bounding box center [400, 221] width 56 height 12
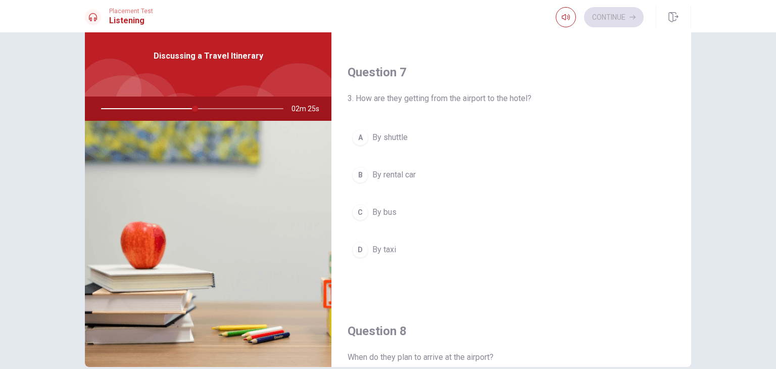
scroll to position [28, 0]
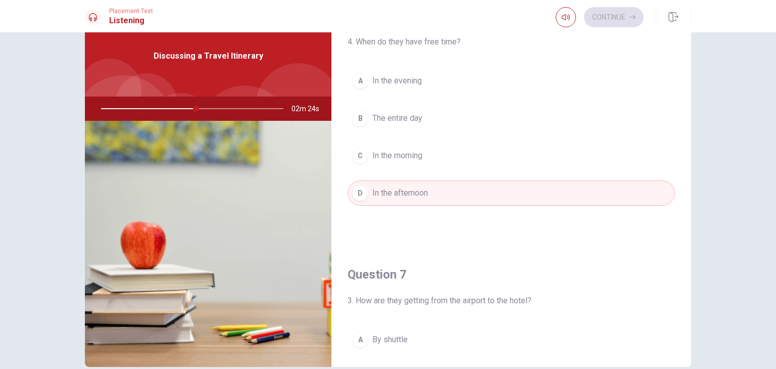
click at [102, 109] on div at bounding box center [190, 108] width 203 height 24
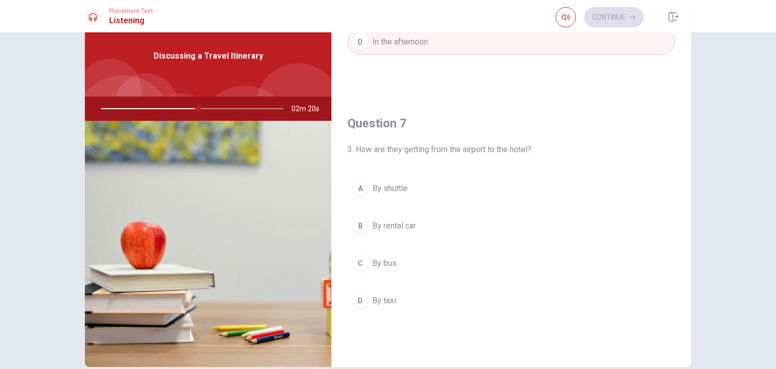
scroll to position [202, 0]
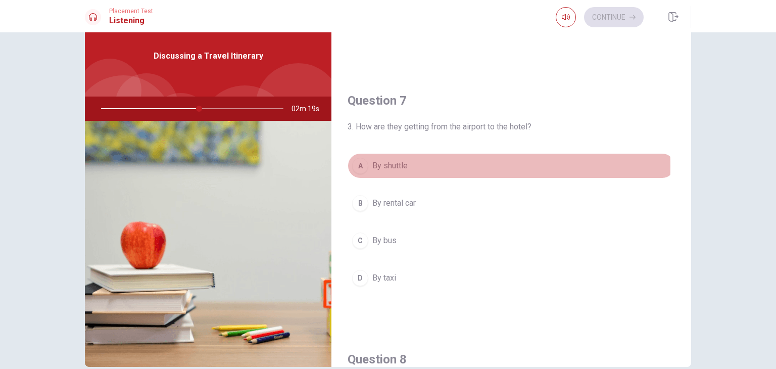
click at [389, 165] on span "By shuttle" at bounding box center [389, 166] width 35 height 12
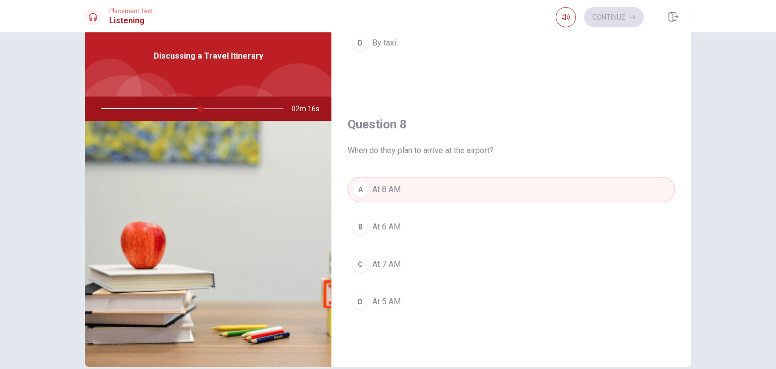
scroll to position [455, 0]
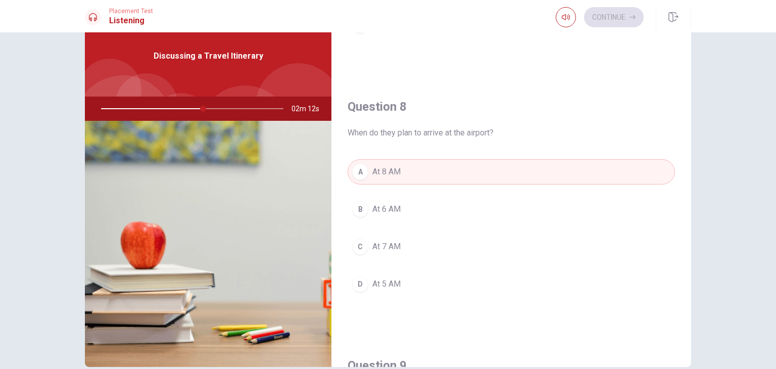
click at [400, 209] on button "B At 6 AM" at bounding box center [510, 208] width 327 height 25
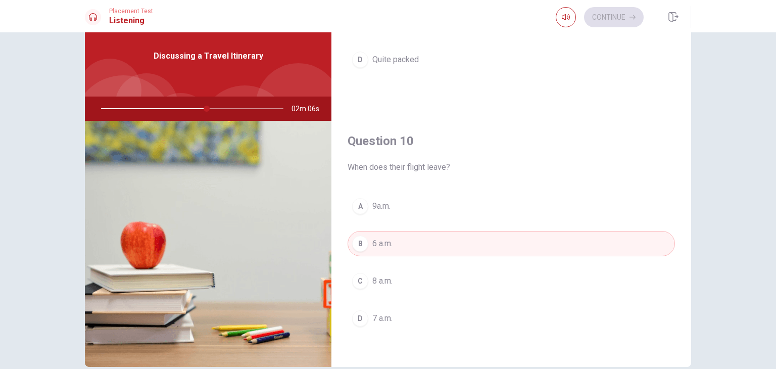
scroll to position [87, 0]
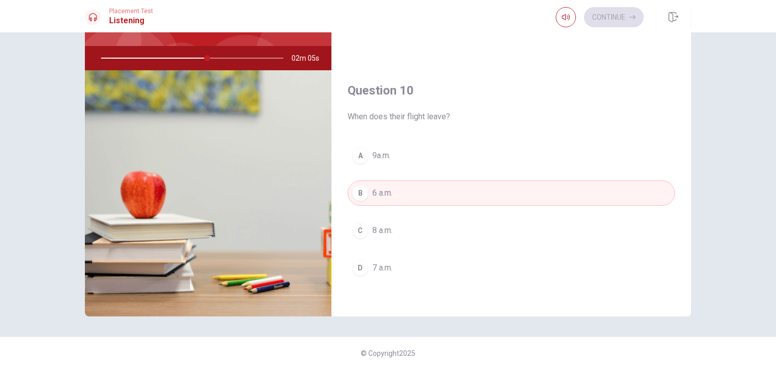
click at [380, 225] on span "8 a.m." at bounding box center [382, 230] width 20 height 12
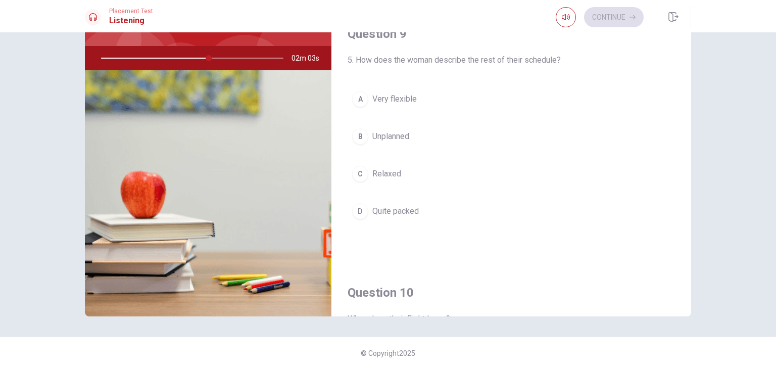
scroll to position [685, 0]
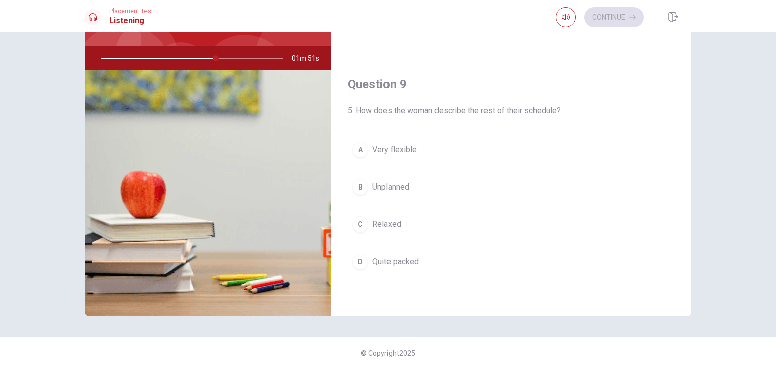
click at [403, 183] on span "Unplanned" at bounding box center [390, 187] width 37 height 12
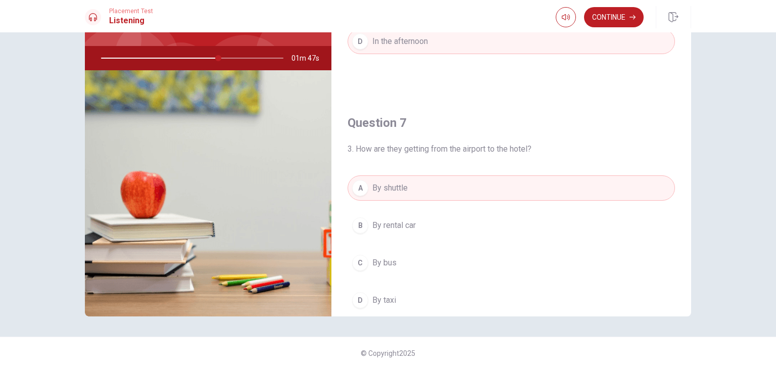
scroll to position [0, 0]
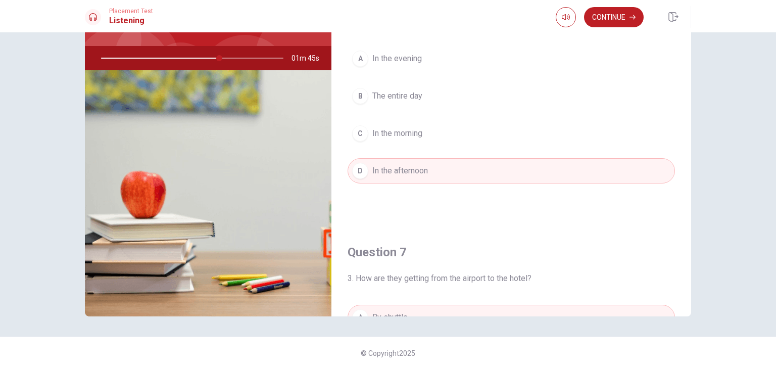
click at [603, 5] on div "Placement Test Listening Continue" at bounding box center [388, 16] width 776 height 32
click at [598, 19] on button "Continue" at bounding box center [614, 17] width 60 height 20
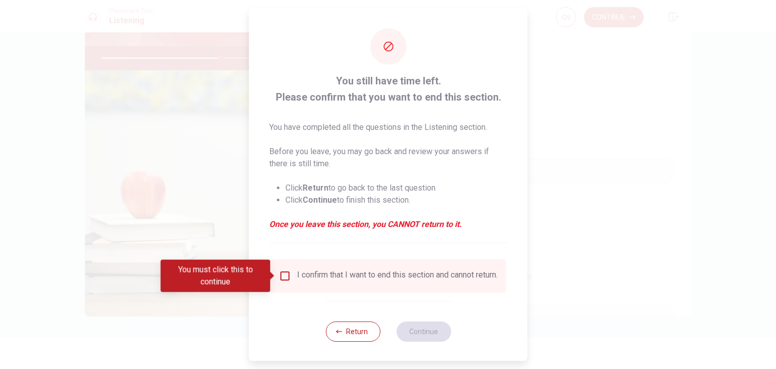
click at [280, 281] on div "I confirm that I want to end this section and cannot return." at bounding box center [388, 276] width 219 height 12
click at [280, 269] on div "I confirm that I want to end this section and cannot return." at bounding box center [388, 275] width 235 height 33
click at [289, 277] on input "You must click this to continue" at bounding box center [285, 276] width 12 height 12
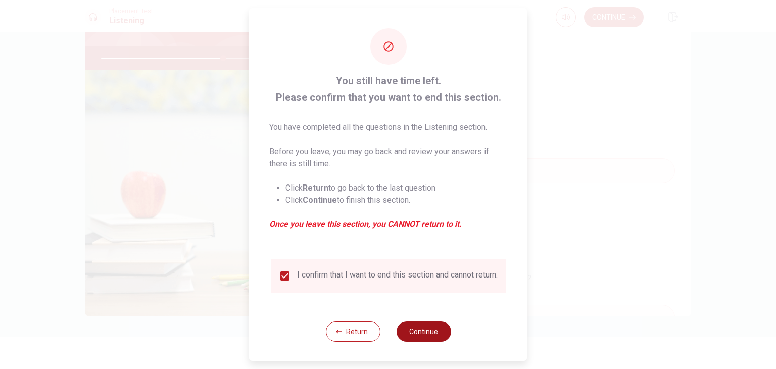
click at [400, 336] on button "Continue" at bounding box center [423, 331] width 55 height 20
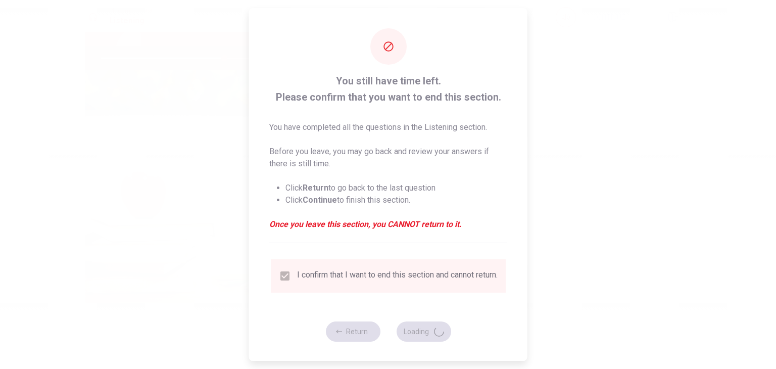
type input "68"
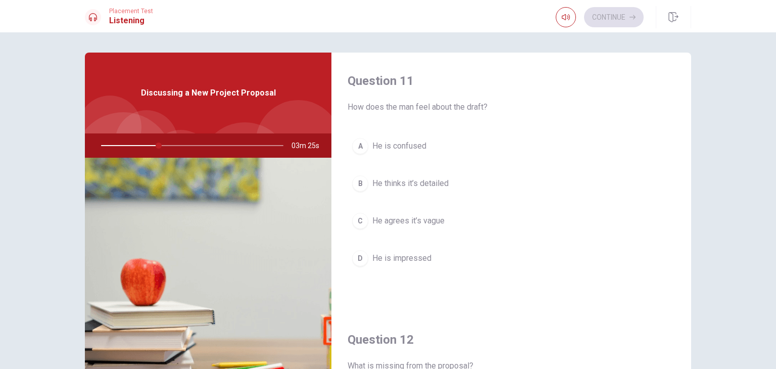
click at [426, 217] on span "He agrees it’s vague" at bounding box center [408, 221] width 72 height 12
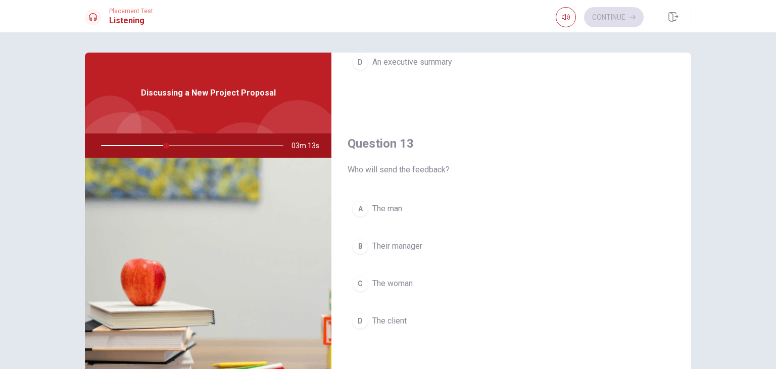
scroll to position [505, 0]
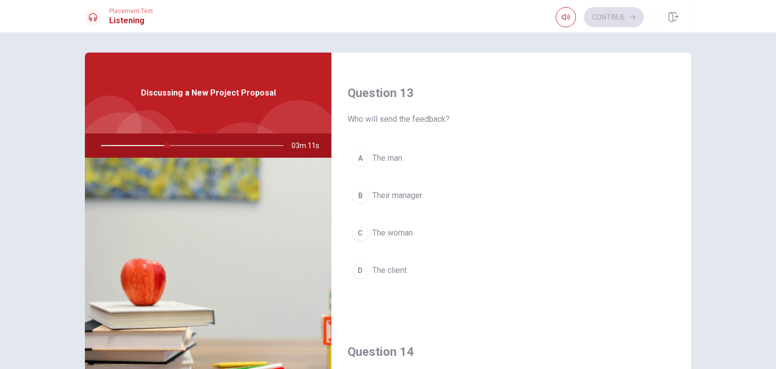
click at [379, 164] on button "A The man" at bounding box center [510, 157] width 327 height 25
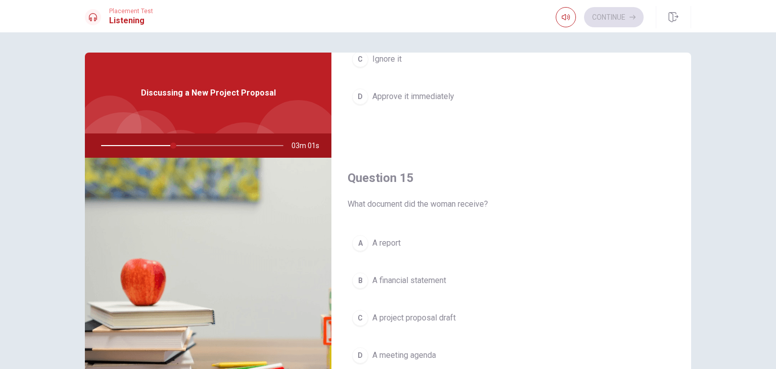
scroll to position [87, 0]
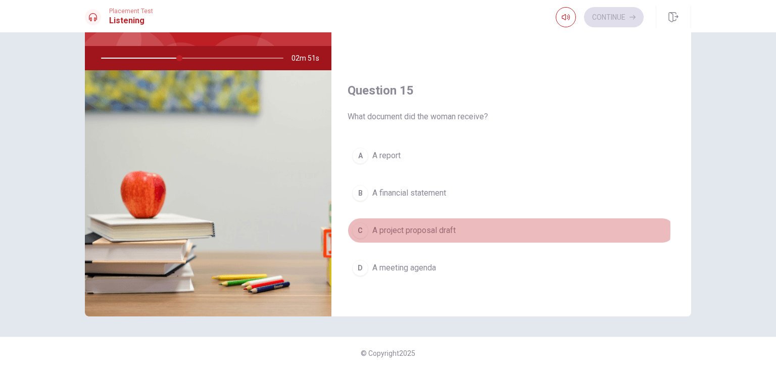
click at [440, 224] on span "A project proposal draft" at bounding box center [413, 230] width 83 height 12
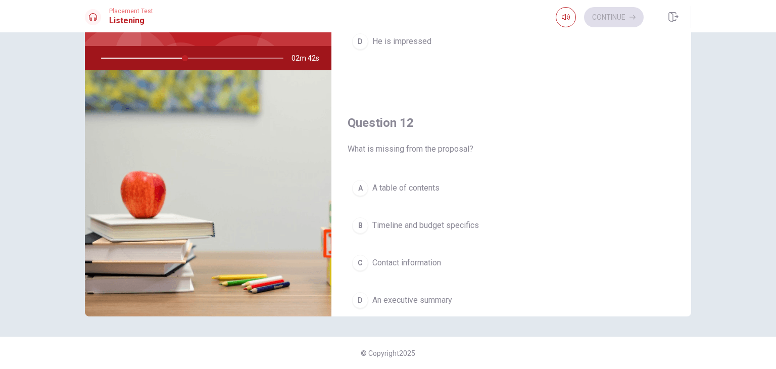
scroll to position [180, 0]
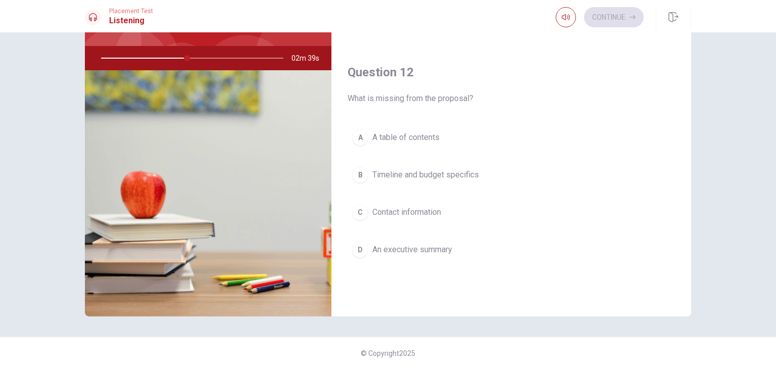
click at [457, 177] on span "Timeline and budget specifics" at bounding box center [425, 175] width 107 height 12
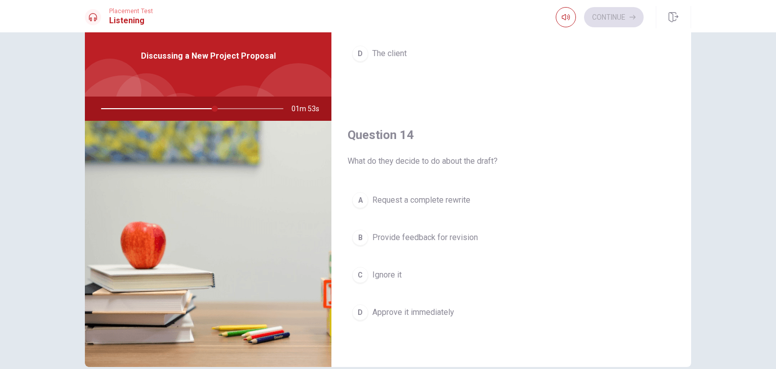
scroll to position [707, 0]
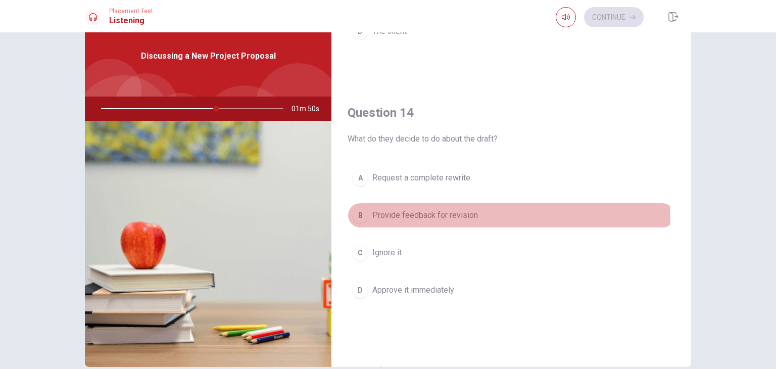
click at [463, 217] on span "Provide feedback for revision" at bounding box center [425, 215] width 106 height 12
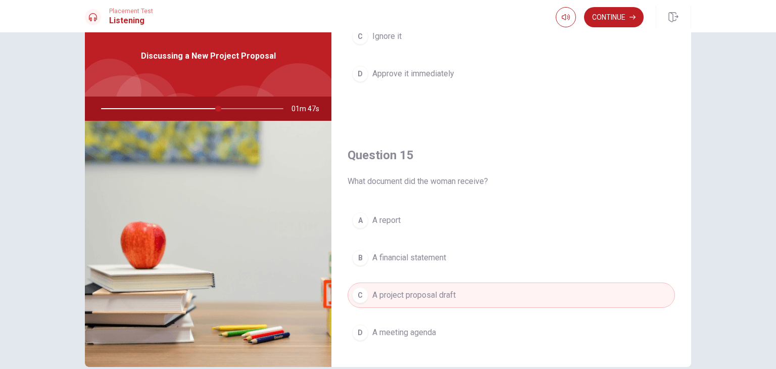
scroll to position [937, 0]
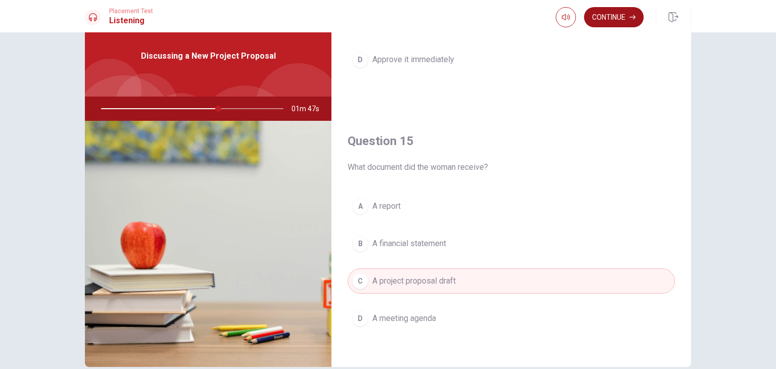
click at [598, 21] on button "Continue" at bounding box center [614, 17] width 60 height 20
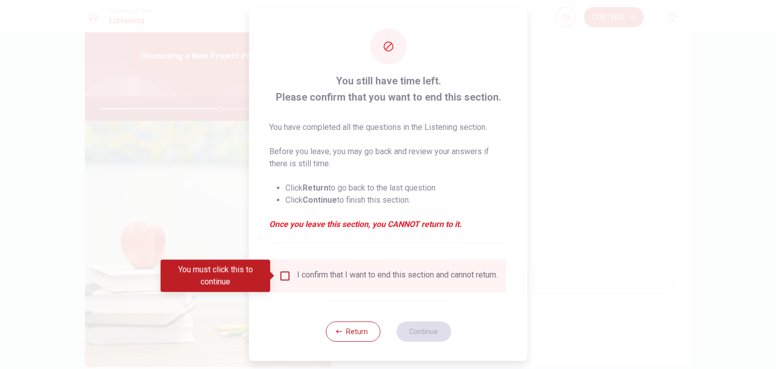
click at [280, 277] on input "You must click this to continue" at bounding box center [285, 276] width 12 height 12
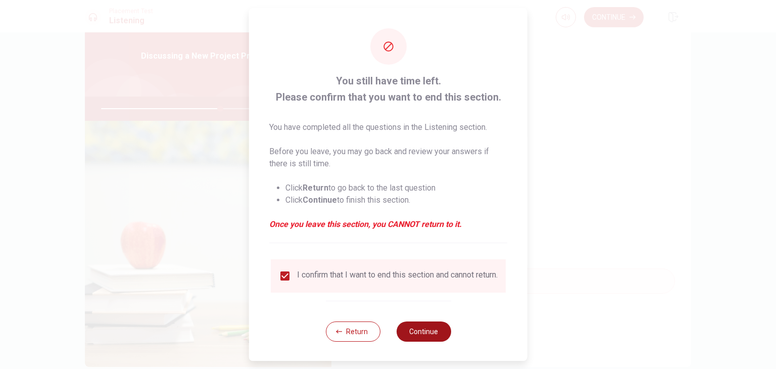
click at [427, 341] on button "Continue" at bounding box center [423, 331] width 55 height 20
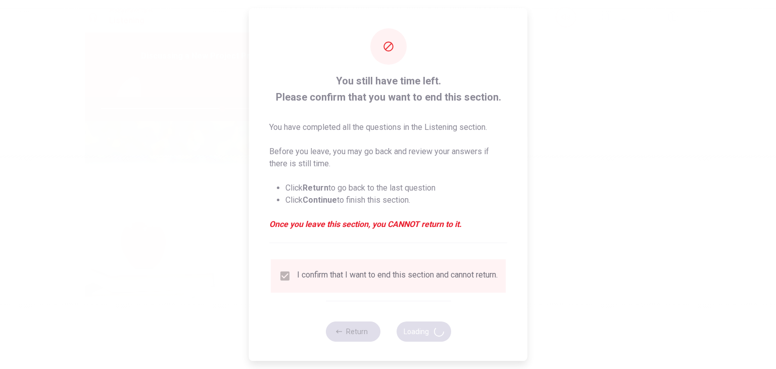
type input "67"
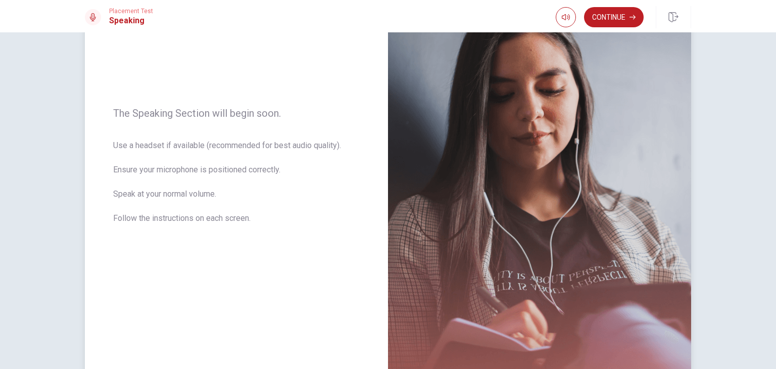
scroll to position [0, 0]
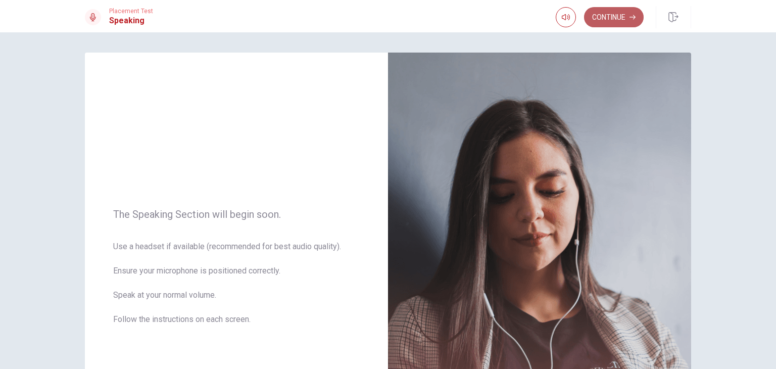
click at [610, 13] on button "Continue" at bounding box center [614, 17] width 60 height 20
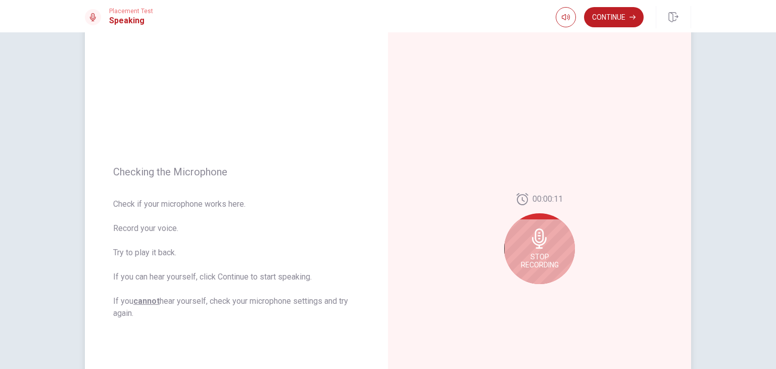
scroll to position [51, 0]
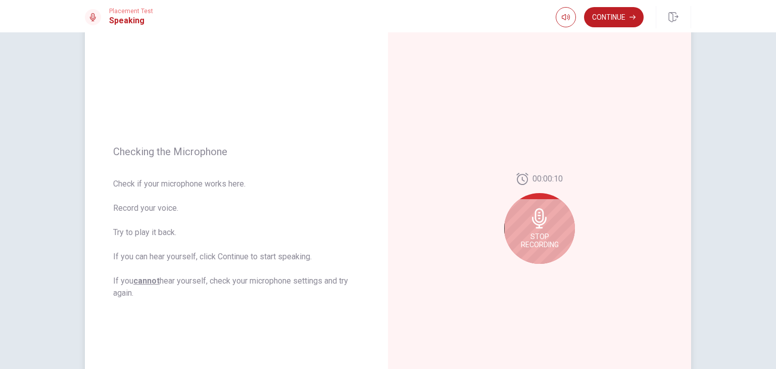
click at [540, 229] on div "Stop Recording" at bounding box center [539, 228] width 71 height 71
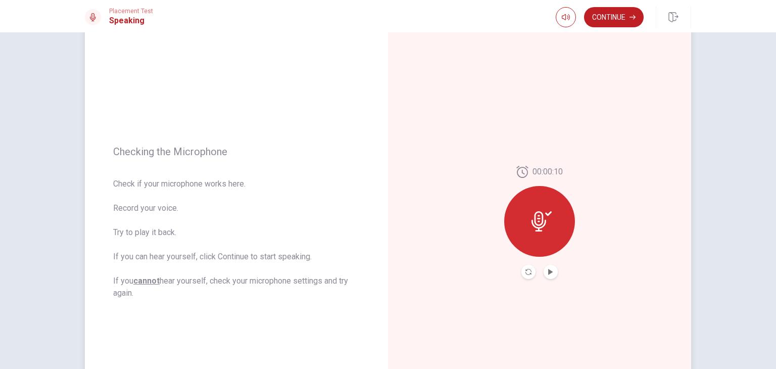
click at [544, 275] on button "Play Audio" at bounding box center [550, 272] width 14 height 14
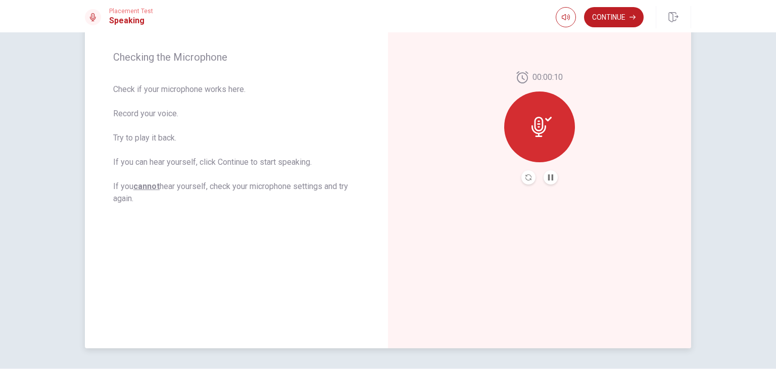
scroll to position [152, 0]
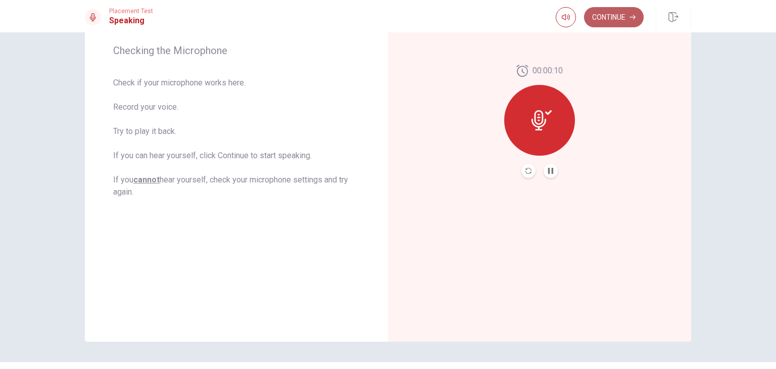
click at [605, 22] on button "Continue" at bounding box center [614, 17] width 60 height 20
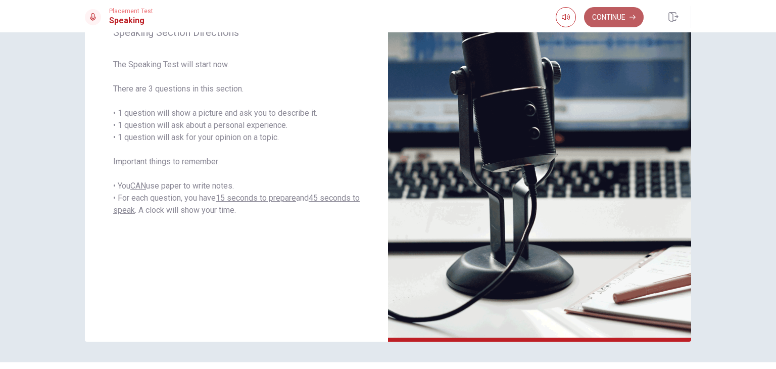
click at [592, 15] on button "Continue" at bounding box center [614, 17] width 60 height 20
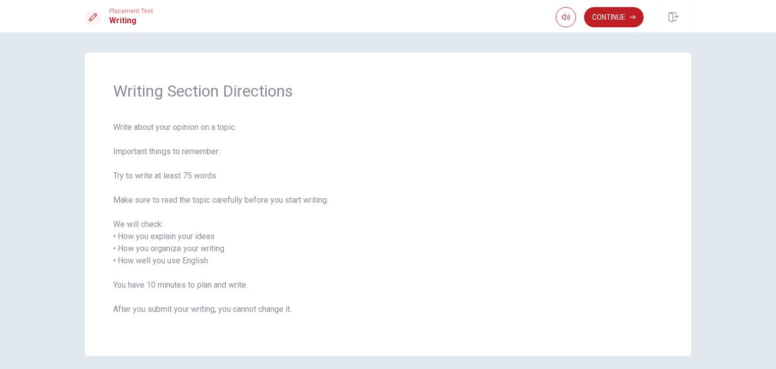
scroll to position [39, 0]
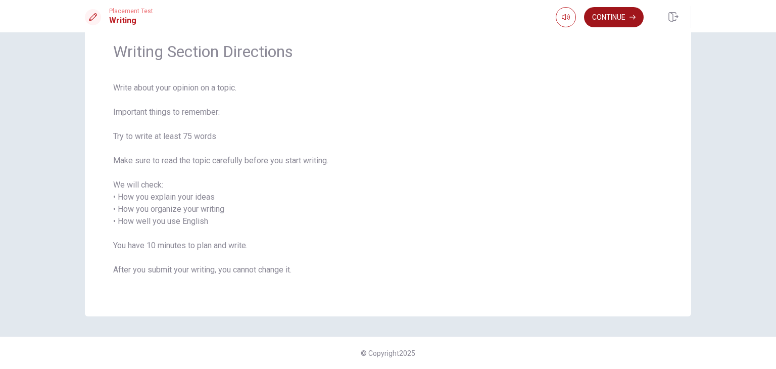
click at [630, 21] on button "Continue" at bounding box center [614, 17] width 60 height 20
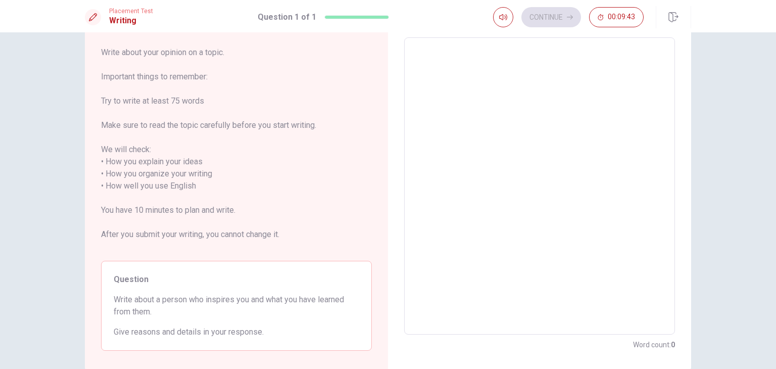
scroll to position [101, 0]
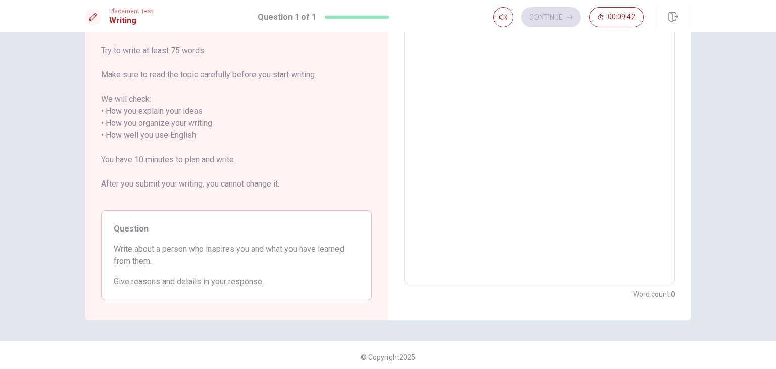
click at [462, 95] on textarea at bounding box center [539, 135] width 257 height 280
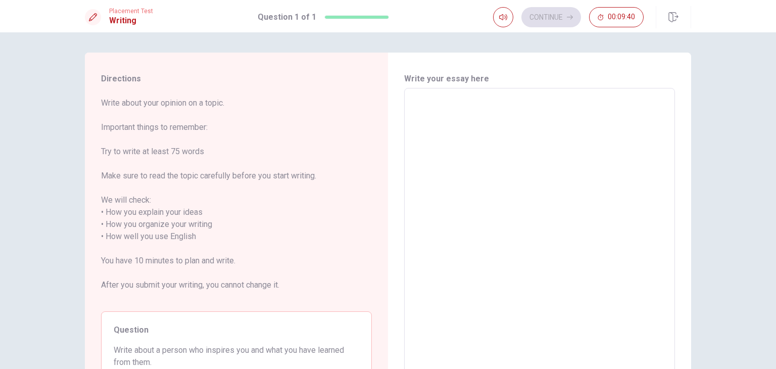
scroll to position [51, 0]
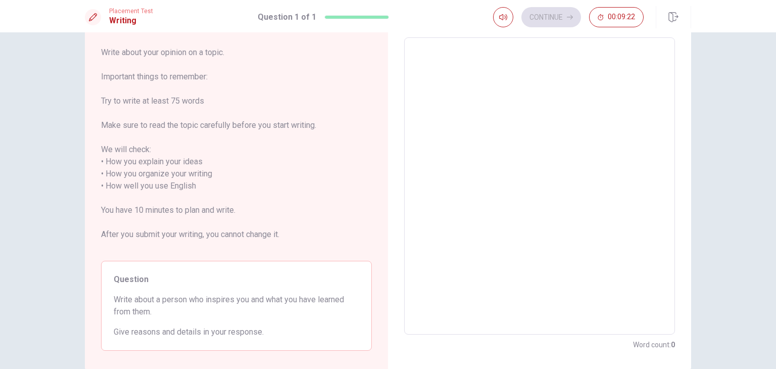
type textarea "F"
type textarea "x"
type textarea "Fr"
type textarea "x"
type textarea "Fro"
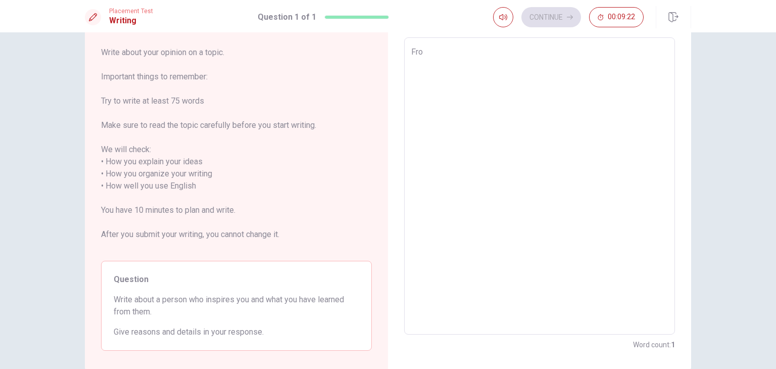
type textarea "x"
type textarea "From"
type textarea "x"
type textarea "From"
type textarea "x"
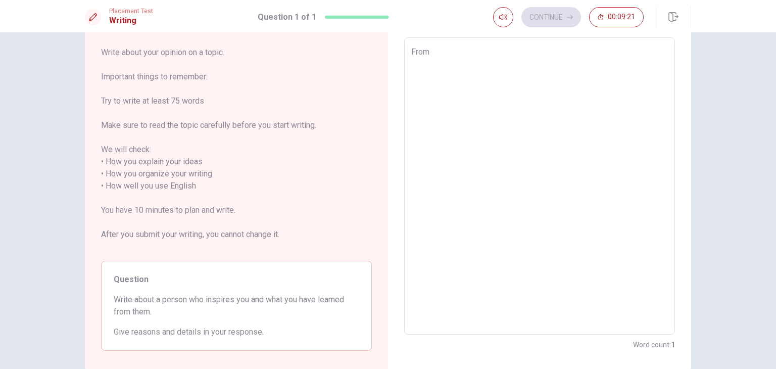
type textarea "From m"
type textarea "x"
type textarea "From mu"
type textarea "x"
type textarea "From m"
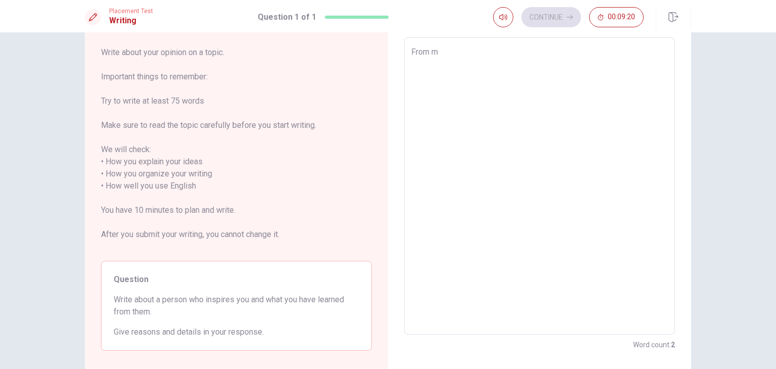
type textarea "x"
type textarea "From my"
type textarea "x"
type textarea "From my"
type textarea "x"
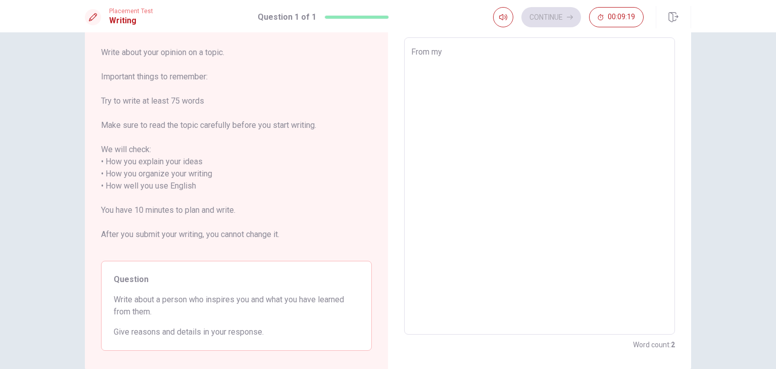
type textarea "From my p"
type textarea "x"
type textarea "From my po"
type textarea "x"
type textarea "From my poi"
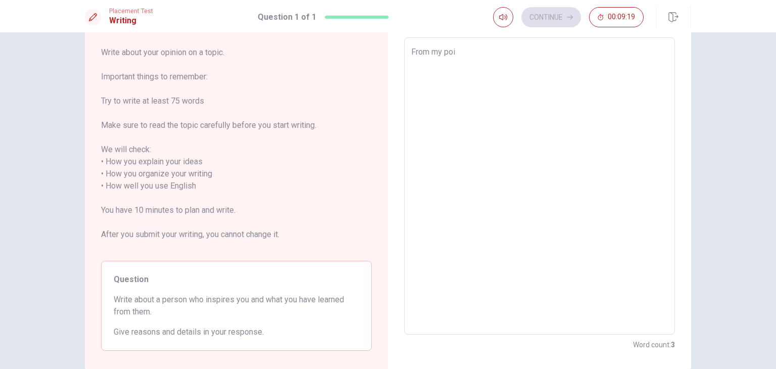
type textarea "x"
type textarea "From my poin"
type textarea "x"
type textarea "From my point"
type textarea "x"
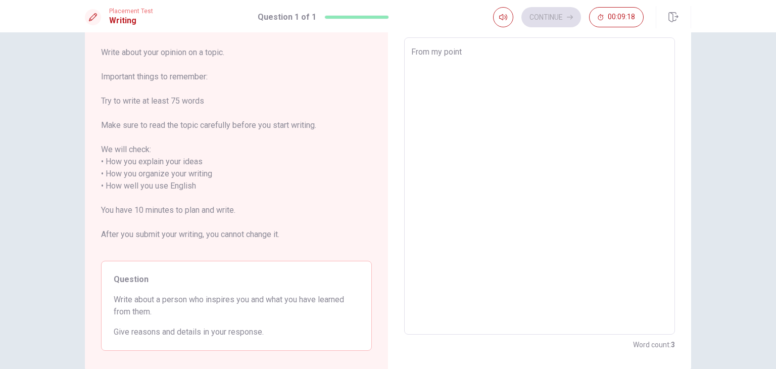
type textarea "From my point"
type textarea "x"
type textarea "From my point o"
type textarea "x"
type textarea "From my point of"
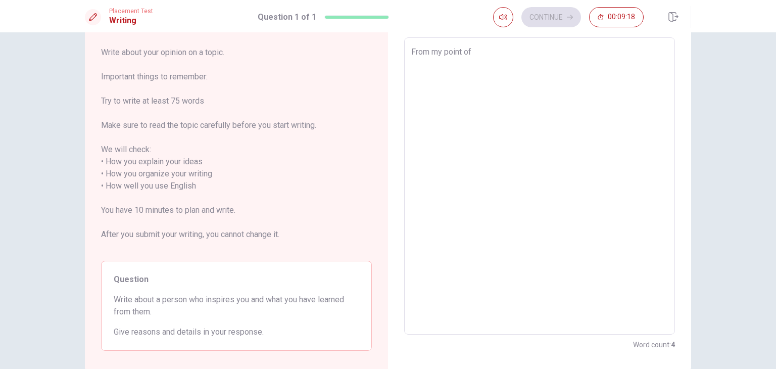
type textarea "x"
type textarea "From my point of"
type textarea "x"
type textarea "From my point of v"
type textarea "x"
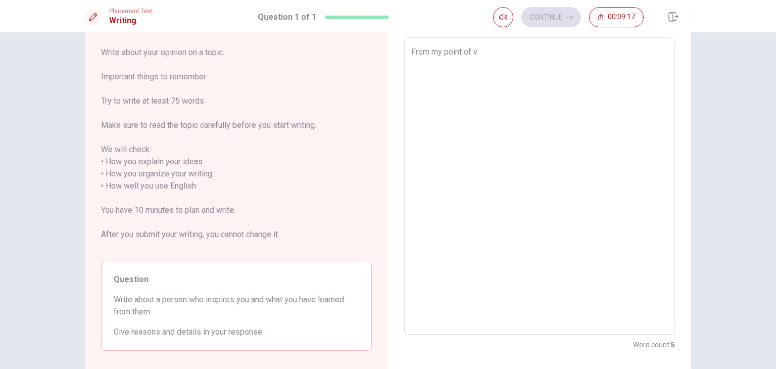
type textarea "From my point of vi"
type textarea "x"
type textarea "From my point of vie"
type textarea "x"
type textarea "From my point of view"
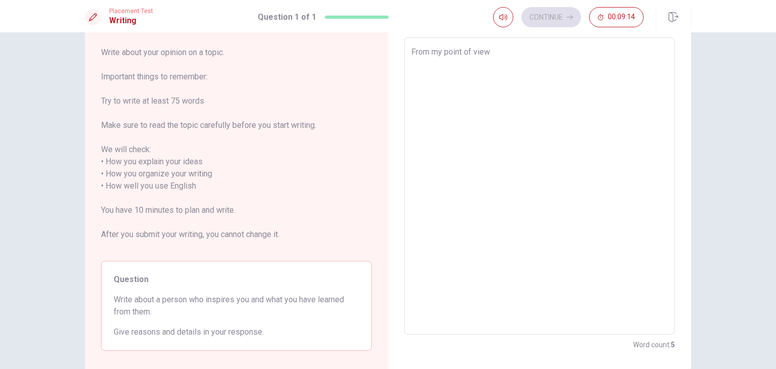
type textarea "x"
type textarea "From my point of view,"
type textarea "x"
type textarea "From my point of view,"
type textarea "x"
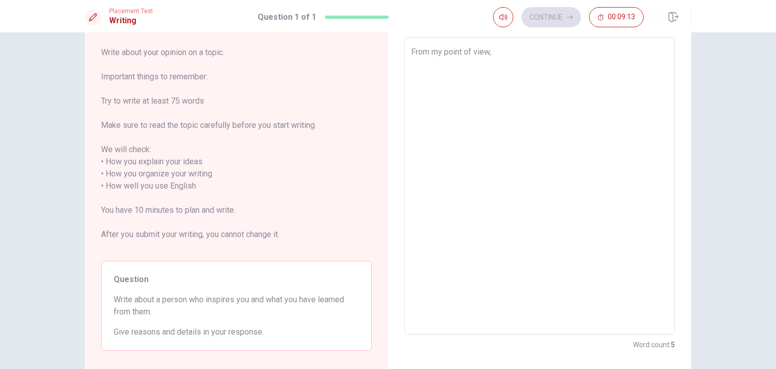
type textarea "From my point of view, t"
type textarea "x"
type textarea "From my point of view, th"
type textarea "x"
type textarea "From my point of view, the"
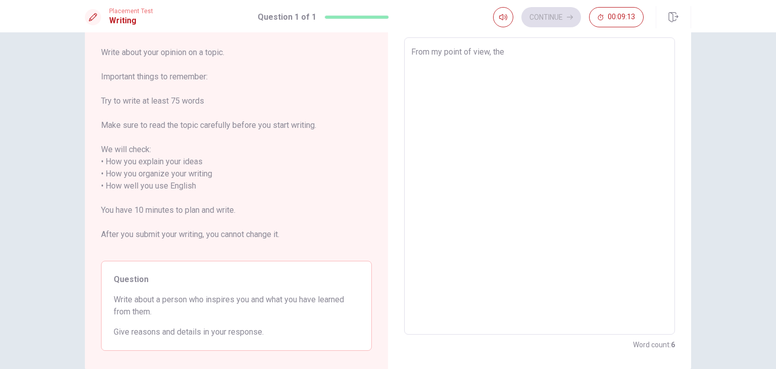
type textarea "x"
type textarea "From my point of view, the"
type textarea "x"
type textarea "From my point of view, the p"
type textarea "x"
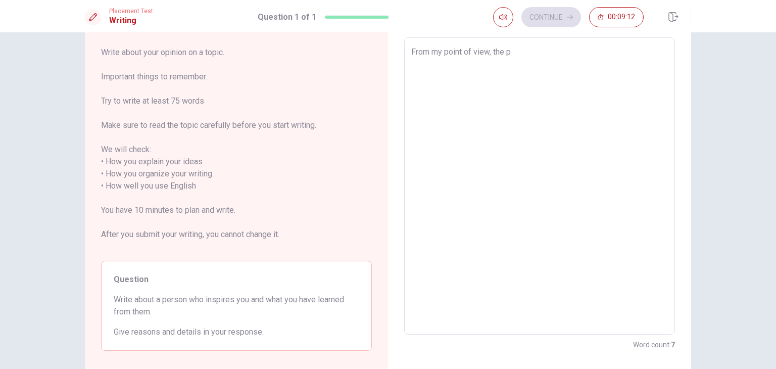
type textarea "From my point of view, the pe"
type textarea "x"
type textarea "From my point of view, the per"
type textarea "x"
type textarea "From my point of view, the pers"
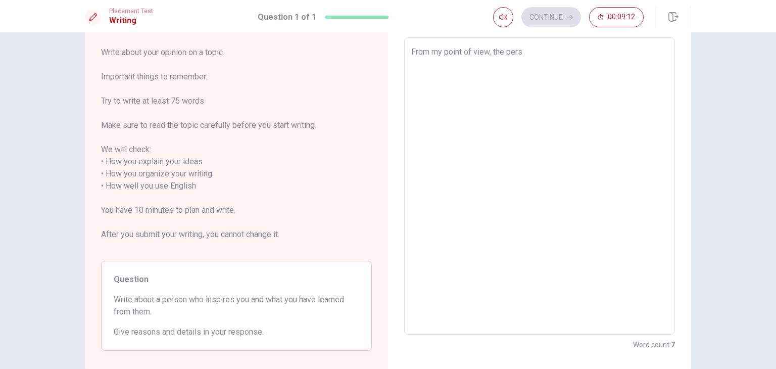
type textarea "x"
type textarea "From my point of view, the perso"
type textarea "x"
type textarea "From my point of view, the person"
type textarea "x"
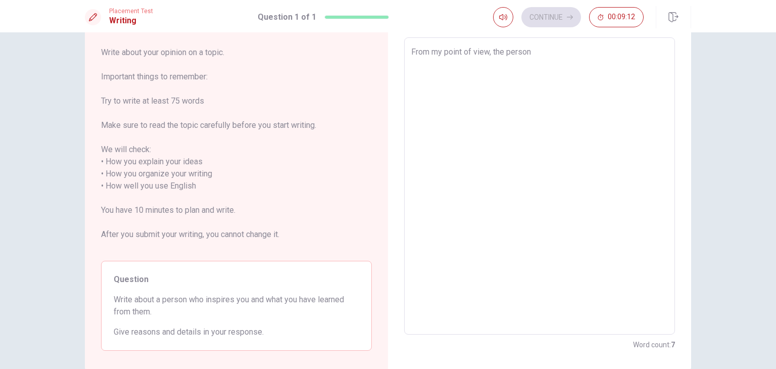
type textarea "From my point of view, the person"
type textarea "x"
type textarea "From my point of view, the person w"
type textarea "x"
type textarea "From my point of view, the person wh"
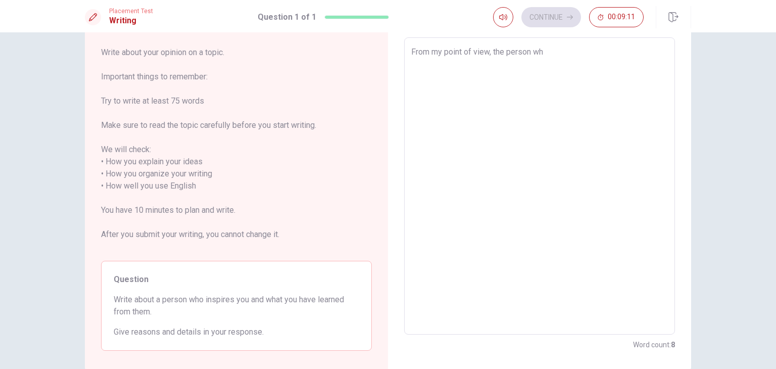
type textarea "x"
type textarea "From my point of view, the person who"
type textarea "x"
type textarea "From my point of view, the person who"
type textarea "x"
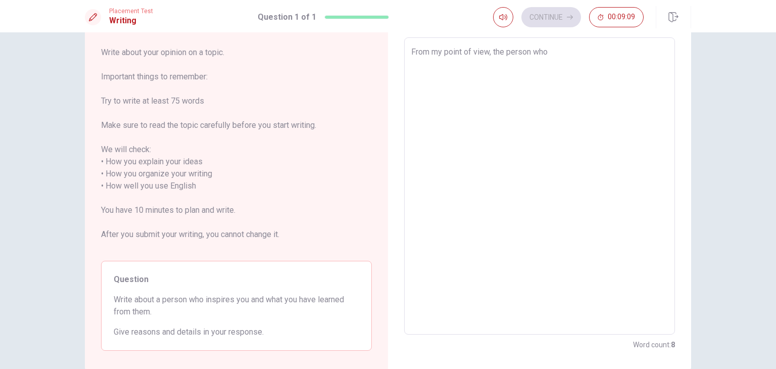
type textarea "From my point of view, the person who i"
type textarea "x"
type textarea "From my point of view, the person who in"
type textarea "x"
type textarea "From my point of view, the person who ins"
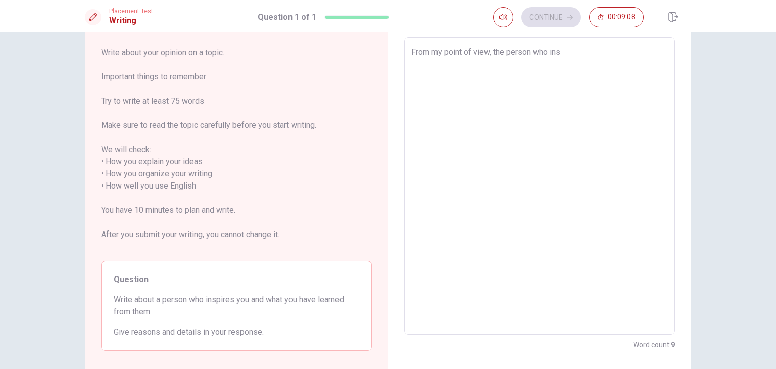
type textarea "x"
type textarea "From my point of view, the person who insp"
type textarea "x"
type textarea "From my point of view, the person who inspi"
type textarea "x"
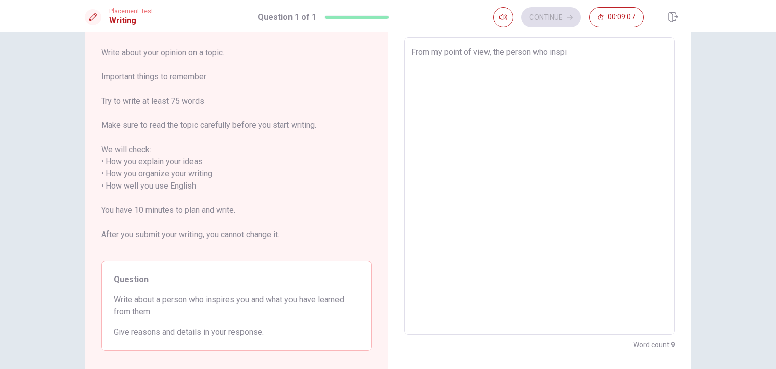
type textarea "From my point of view, the person who inspir"
type textarea "x"
type textarea "From my point of view, the person who inspire"
type textarea "x"
type textarea "From my point of view, the person who inspires"
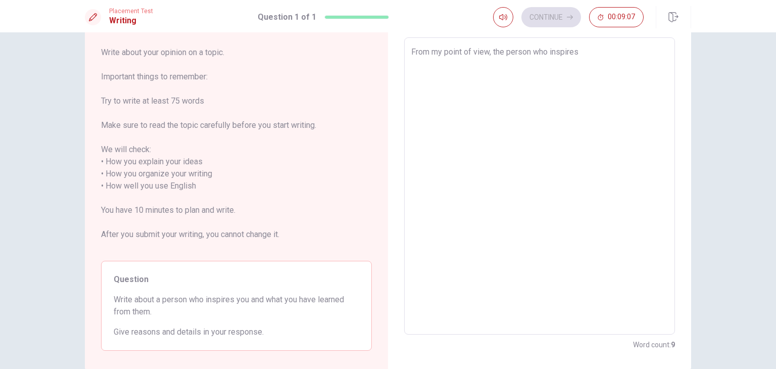
type textarea "x"
type textarea "From my point of view, the person who inspires"
type textarea "x"
type textarea "From my point of view, the person who inspires m"
type textarea "x"
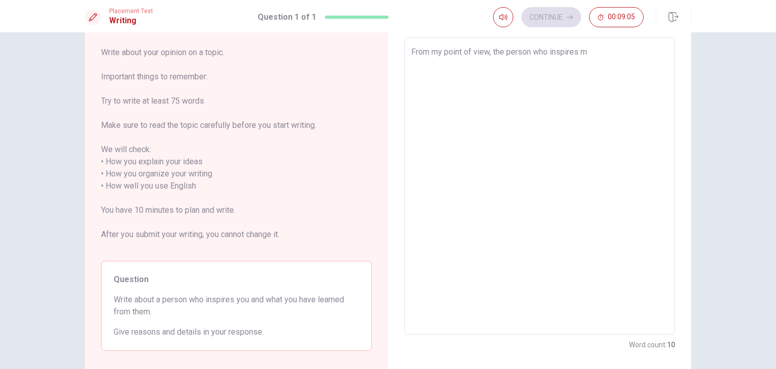
type textarea "From my point of view, the person who inspires me"
type textarea "x"
type textarea "From my point of view, the person who hinspires me"
type textarea "x"
type textarea "From my point of view, the person who hainspires me"
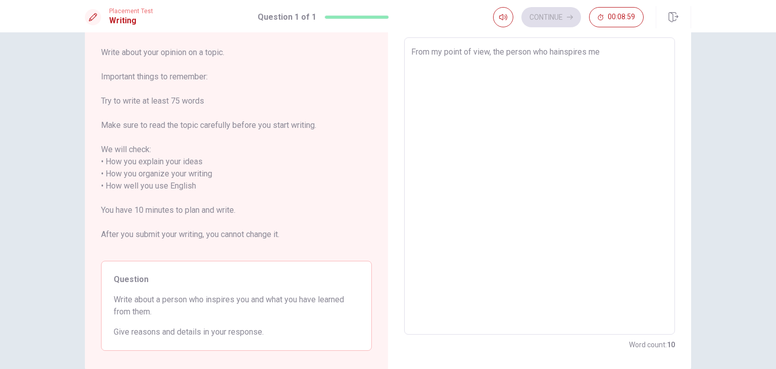
type textarea "x"
type textarea "From my point of view, the person who havinspires me"
type textarea "x"
type textarea "From my point of view, the person who haveinspires me"
type textarea "x"
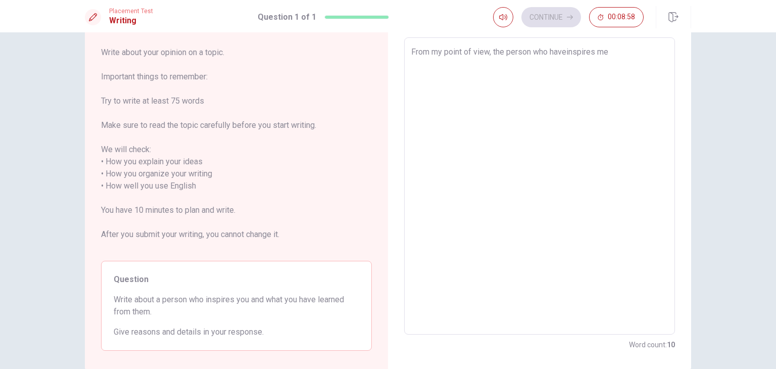
type textarea "From my point of view, the person who have inspires me"
type textarea "x"
type textarea "From my point of view, the person who haveinspires me"
type textarea "x"
type textarea "From my point of view, the person who havinspires me"
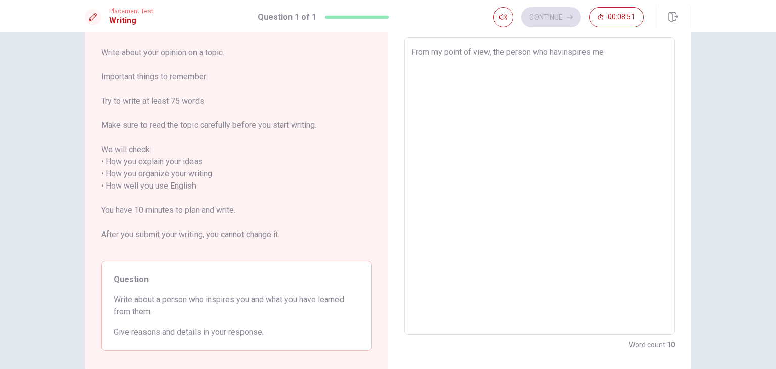
type textarea "x"
type textarea "From my point of view, the person who hainspires me"
type textarea "x"
type textarea "From my point of view, the person who hasinspires me"
type textarea "x"
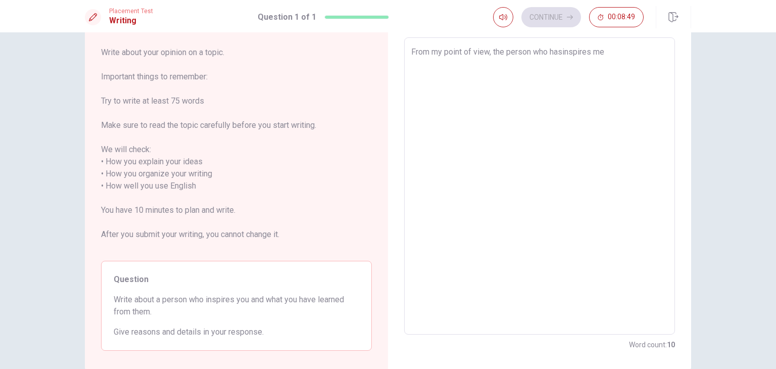
type textarea "From my point of view, the person who has inspires me"
type textarea "x"
type textarea "From my point of view, the person who has inspire me"
type textarea "x"
type textarea "From my point of view, the person who has inspired me"
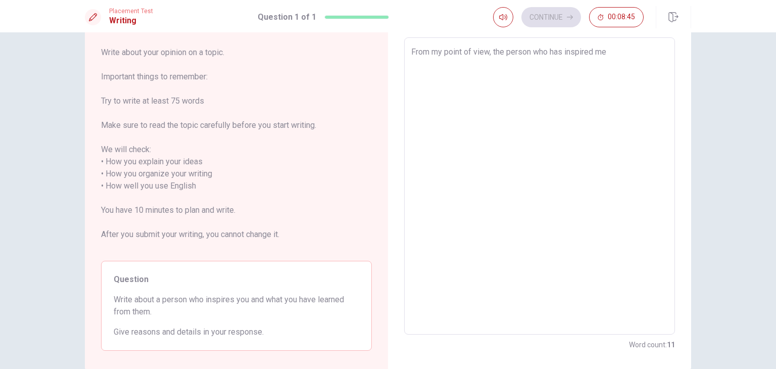
type textarea "x"
type textarea "From my point of view, the person who has inspired me"
type textarea "x"
type textarea "From my point of view, the person who has inspired me i"
type textarea "x"
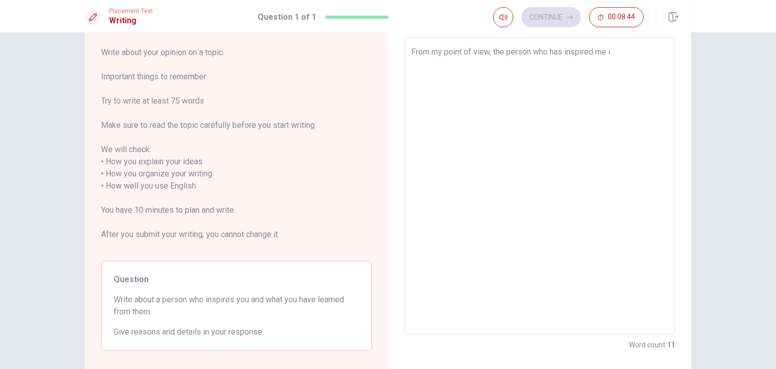
type textarea "From my point of view, the person who has inspired me is"
type textarea "x"
type textarea "From my point of view, the person who has inspired me is"
type textarea "x"
type textarea "From my point of view, the person who has inspired me is m"
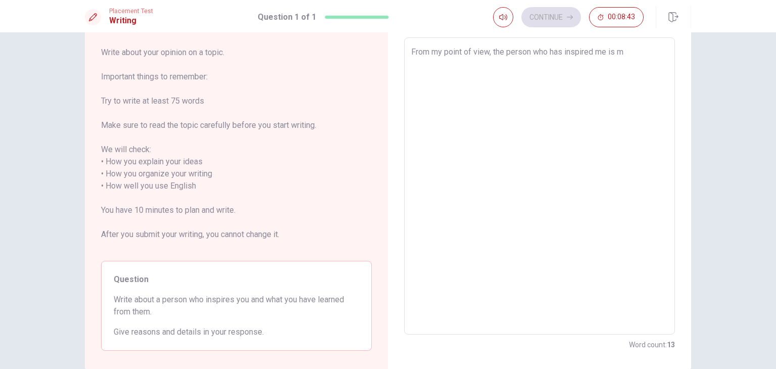
type textarea "x"
type textarea "From my point of view, the person who has inspired me is my"
type textarea "x"
type textarea "From my point of view, the person who has inspired me is my"
type textarea "x"
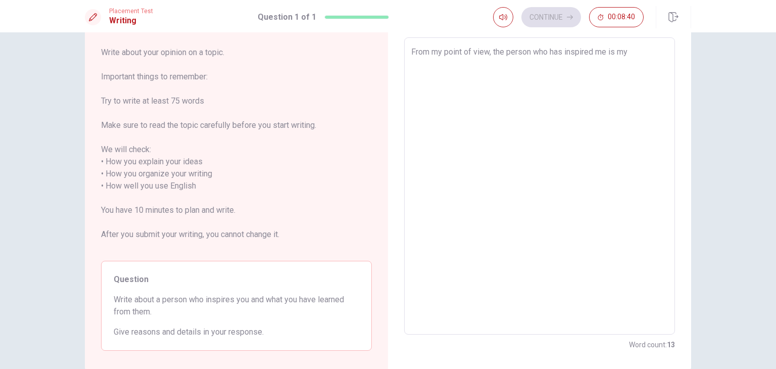
type textarea "From my point of view, the person who has inspired me is my h"
type textarea "x"
type textarea "From my point of view, the person who has inspired me is my hu"
type textarea "x"
type textarea "From my point of view, the person who has inspired me is my hus"
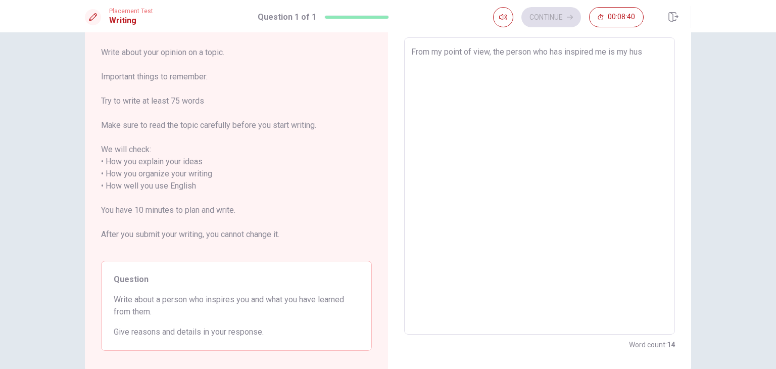
type textarea "x"
type textarea "From my point of view, the person who has inspired me is my husb"
type textarea "x"
type textarea "From my point of view, the person who has inspired me is my husba"
type textarea "x"
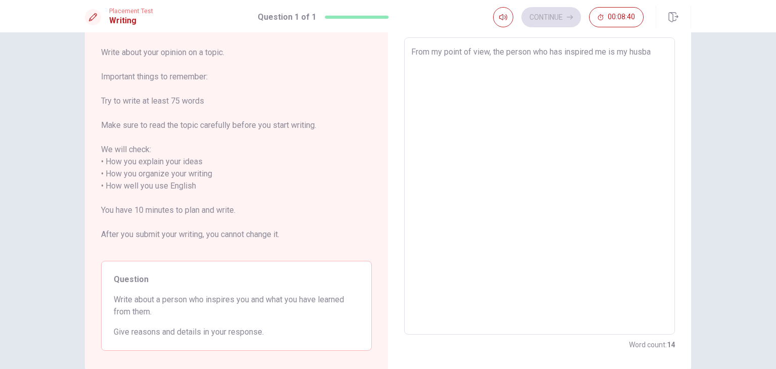
type textarea "From my point of view, the person who has inspired me is my husban"
type textarea "x"
type textarea "From my point of view, the person who has inspired me is my husband"
type textarea "x"
type textarea "From my point of view, the person who has inspired me is my husband."
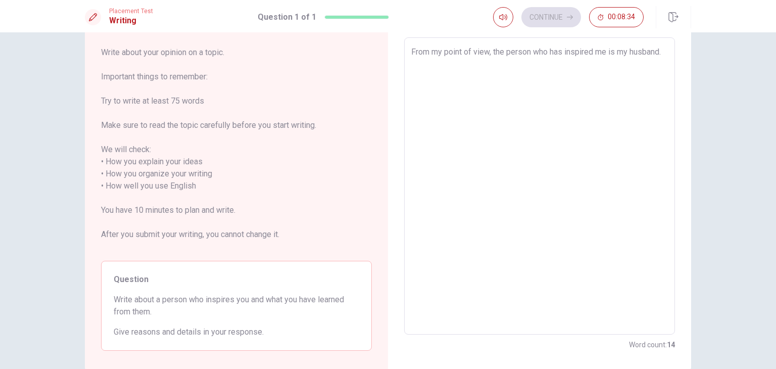
type textarea "x"
type textarea "From my point of view, the person who has inspired me is my husband."
type textarea "x"
type textarea "From my point of view, the person who has inspired me is my husband."
type textarea "x"
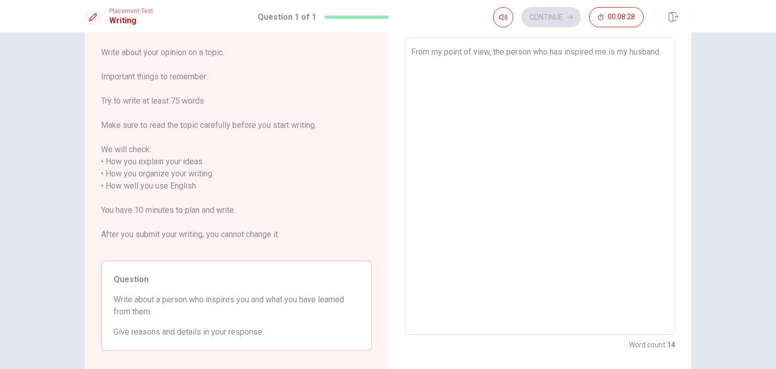
type textarea "From my point of view, the person who has inspired me is my husband."
type textarea "x"
type textarea "From my point of view, the person who has inspired me is my husband. I"
type textarea "x"
type textarea "From my point of view, the person who has inspired me is my husband. I"
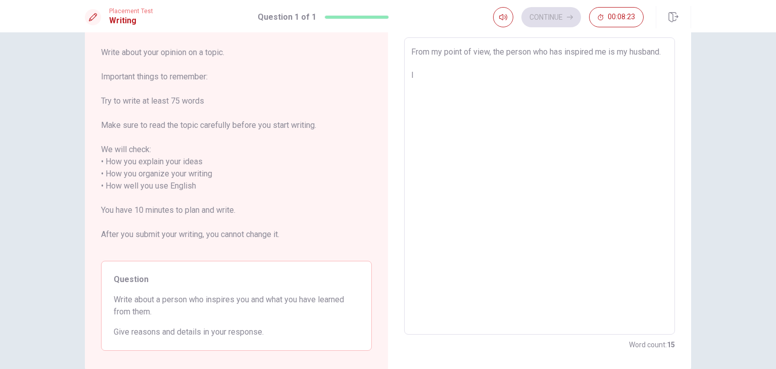
type textarea "x"
type textarea "From my point of view, the person who has inspired me is my husband. I t"
type textarea "x"
type textarea "From my point of view, the person who has inspired me is my husband. I tr"
type textarea "x"
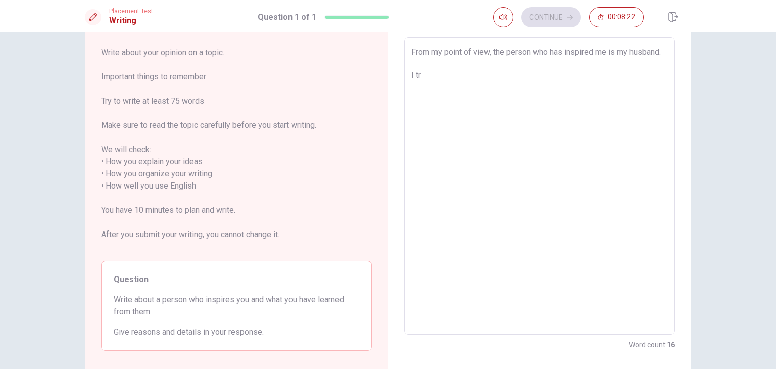
type textarea "From my point of view, the person who has inspired me is my husband. I tru"
type textarea "x"
type textarea "From my point of view, the person who has inspired me is my husband. I trul"
type textarea "x"
type textarea "From my point of view, the person who has inspired me is my husband. I [PERSON_…"
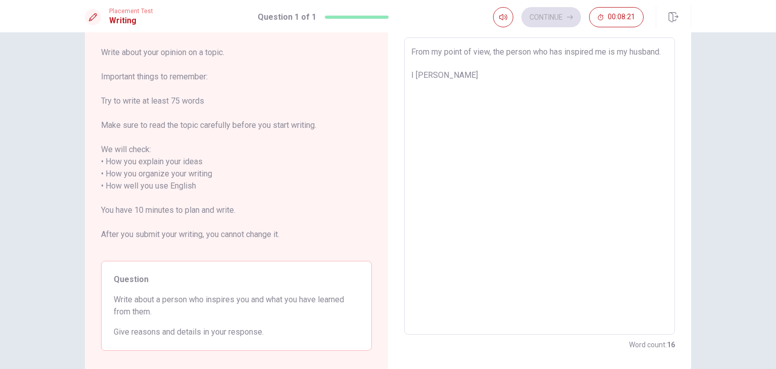
type textarea "x"
type textarea "From my point of view, the person who has inspired me is my husband. I trully"
type textarea "x"
type textarea "From my point of view, the person who has inspired me is my husband. I trully"
type textarea "x"
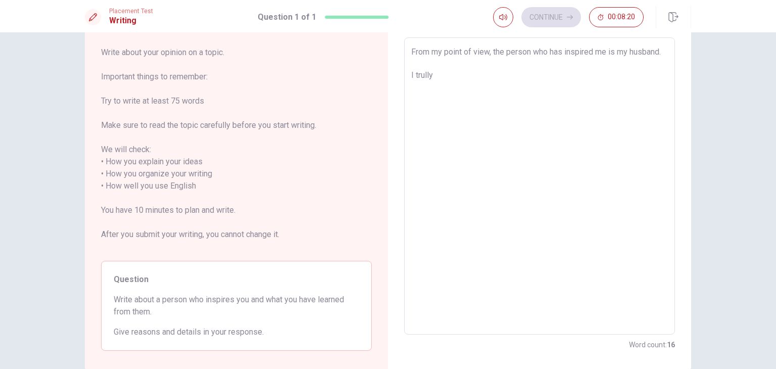
type textarea "From my point of view, the person who has inspired me is my husband. I trully a"
type textarea "x"
type textarea "From my point of view, the person who has inspired me is my husband. I trully ad"
type textarea "x"
type textarea "From my point of view, the person who has inspired me is my husband. I trully a…"
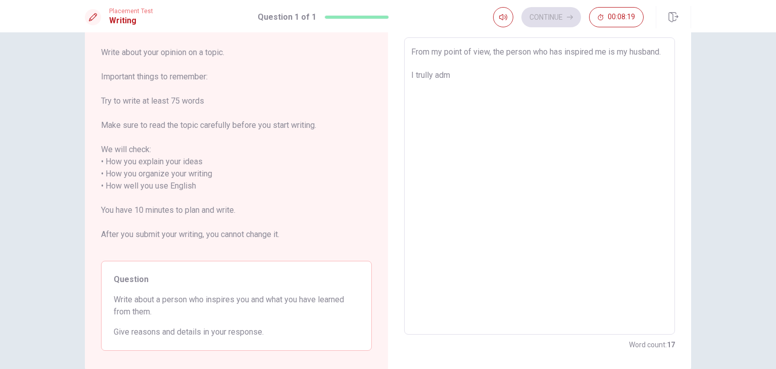
type textarea "x"
type textarea "From my point of view, the person who has inspired me is my husband. I trully a…"
type textarea "x"
type textarea "From my point of view, the person who has inspired me is my husband. I trully […"
type textarea "x"
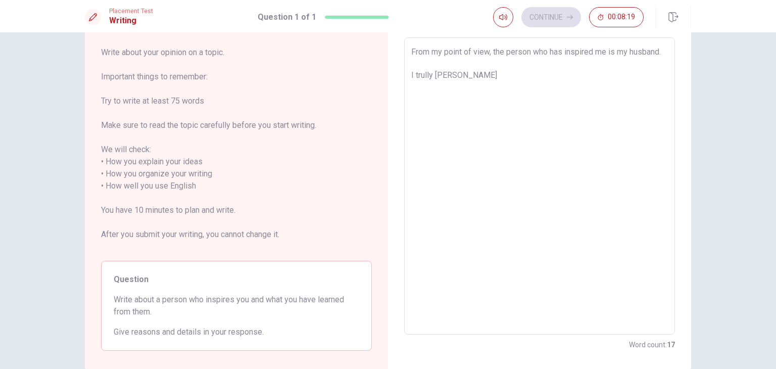
type textarea "From my point of view, the person who has inspired me is my husband. I trully a…"
type textarea "x"
type textarea "From my point of view, the person who has inspired me is my husband. I trully a…"
type textarea "x"
type textarea "From my point of view, the person who has inspired me is my husband. I trully a…"
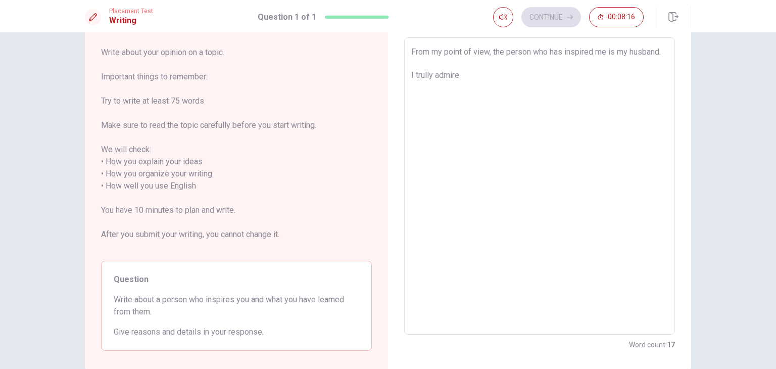
type textarea "x"
type textarea "From my point of view, the person who has inspired me is my husband. I trully a…"
drag, startPoint x: 439, startPoint y: 61, endPoint x: 405, endPoint y: 65, distance: 35.0
click at [405, 65] on div "From my point of view, the person who has inspired me is my husband. I trully a…" at bounding box center [539, 185] width 271 height 297
click at [490, 78] on textarea "From my point of view, the person who has inspired me is my mother. I trully ad…" at bounding box center [539, 186] width 257 height 280
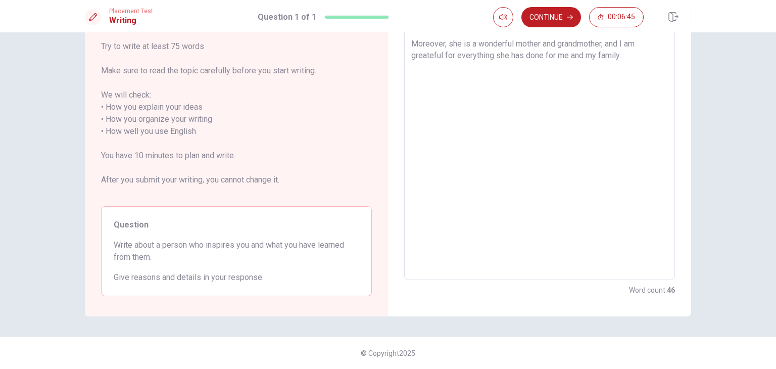
scroll to position [55, 0]
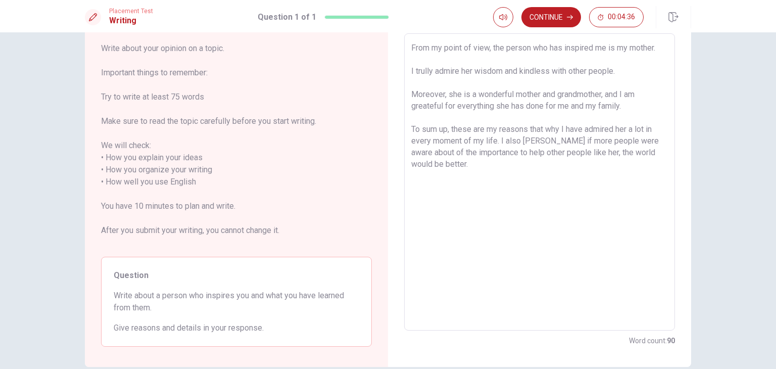
click at [536, 140] on textarea "From my point of view, the person who has inspired me is my mother. I trully ad…" at bounding box center [539, 182] width 257 height 280
click at [535, 140] on textarea "From my point of view, the person who has inspired me is my mother. I trully ad…" at bounding box center [539, 182] width 257 height 280
click at [553, 25] on button "Continue" at bounding box center [551, 17] width 60 height 20
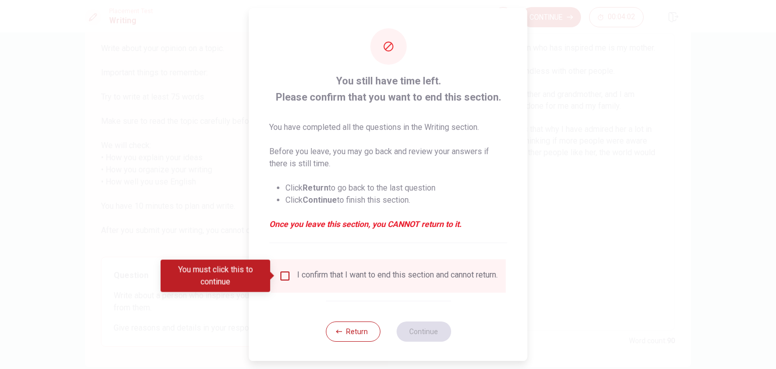
click at [281, 275] on input "You must click this to continue" at bounding box center [285, 276] width 12 height 12
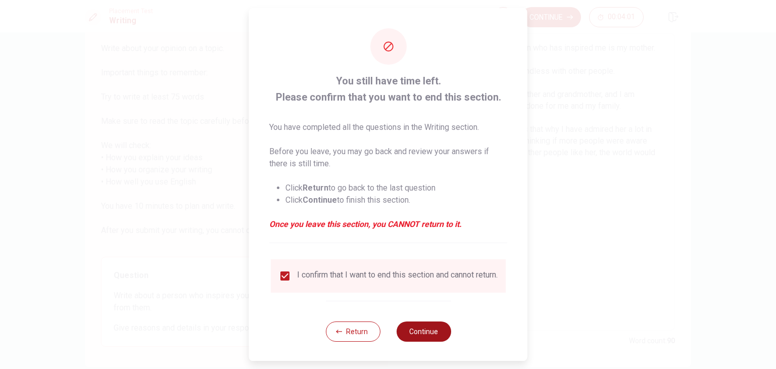
click at [414, 333] on button "Continue" at bounding box center [423, 331] width 55 height 20
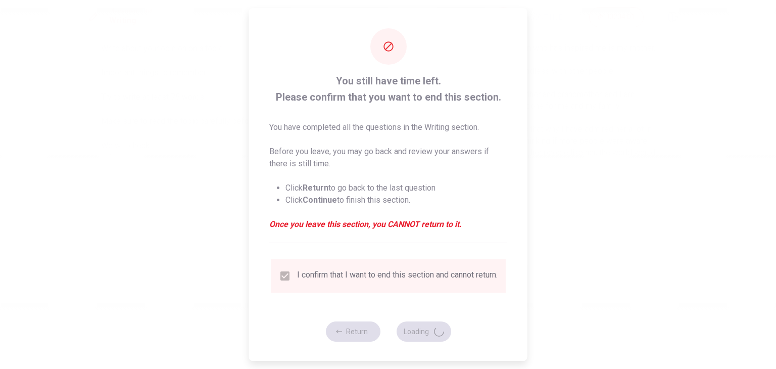
scroll to position [0, 0]
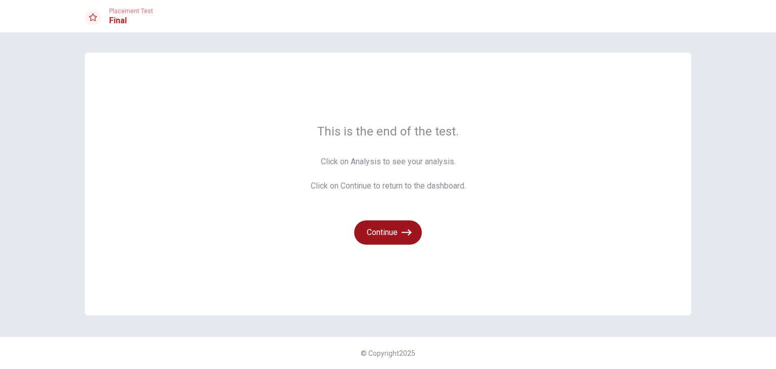
click at [400, 236] on button "Continue" at bounding box center [388, 232] width 68 height 24
